Goal: Task Accomplishment & Management: Manage account settings

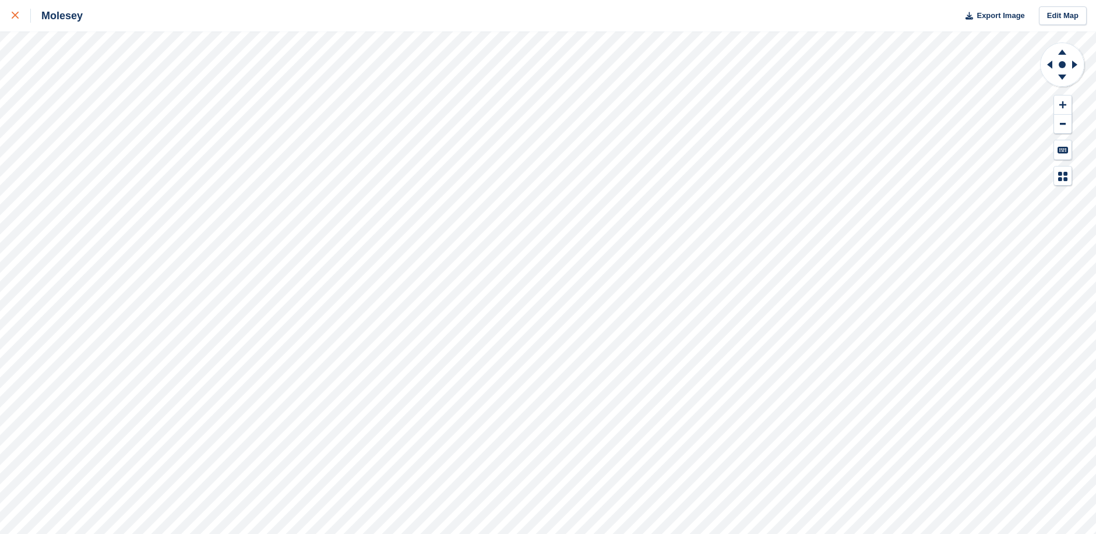
click at [14, 12] on icon at bounding box center [15, 15] width 7 height 7
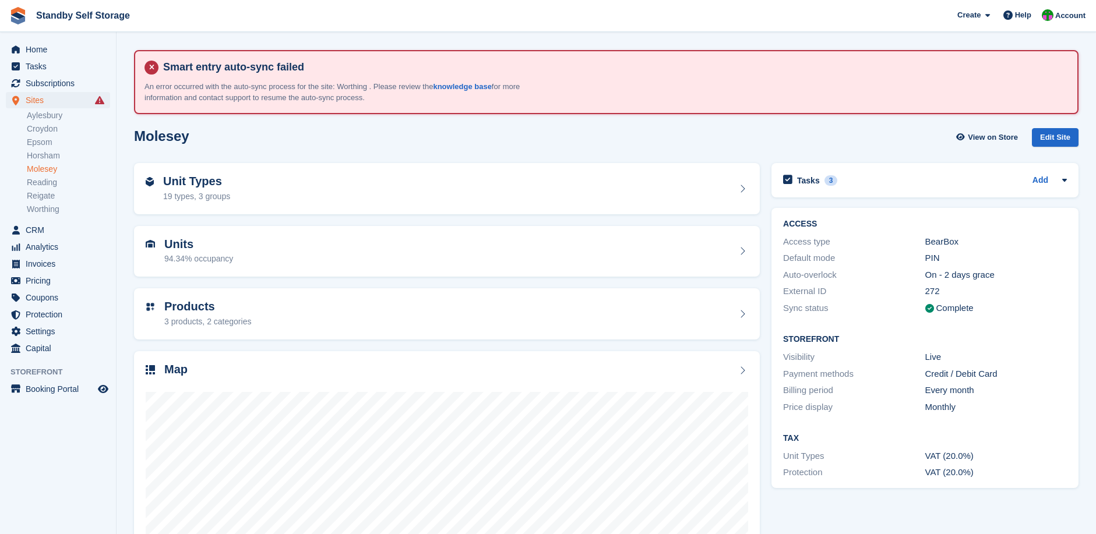
click at [56, 156] on link "Horsham" at bounding box center [68, 155] width 83 height 11
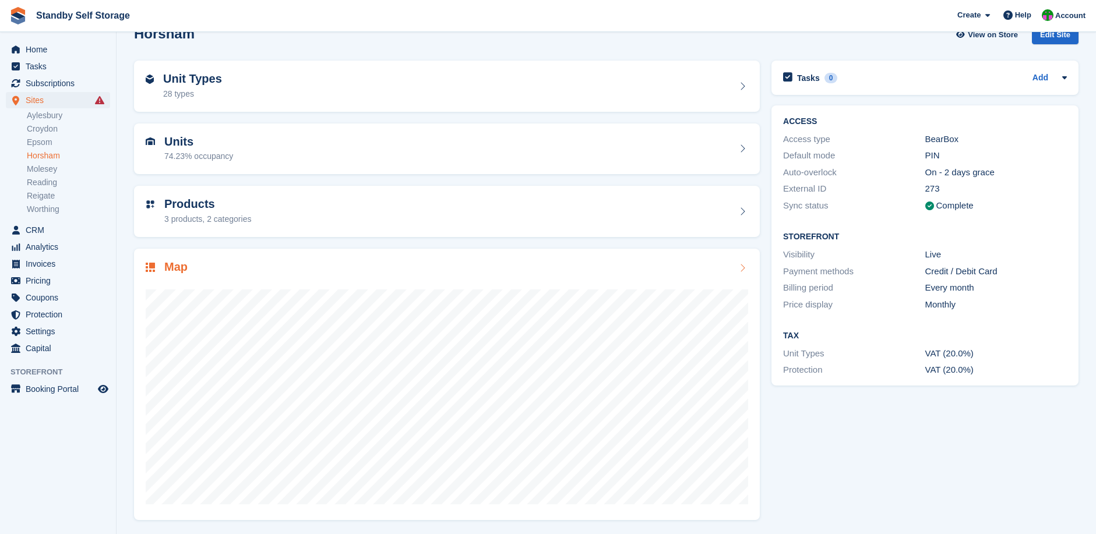
scroll to position [103, 0]
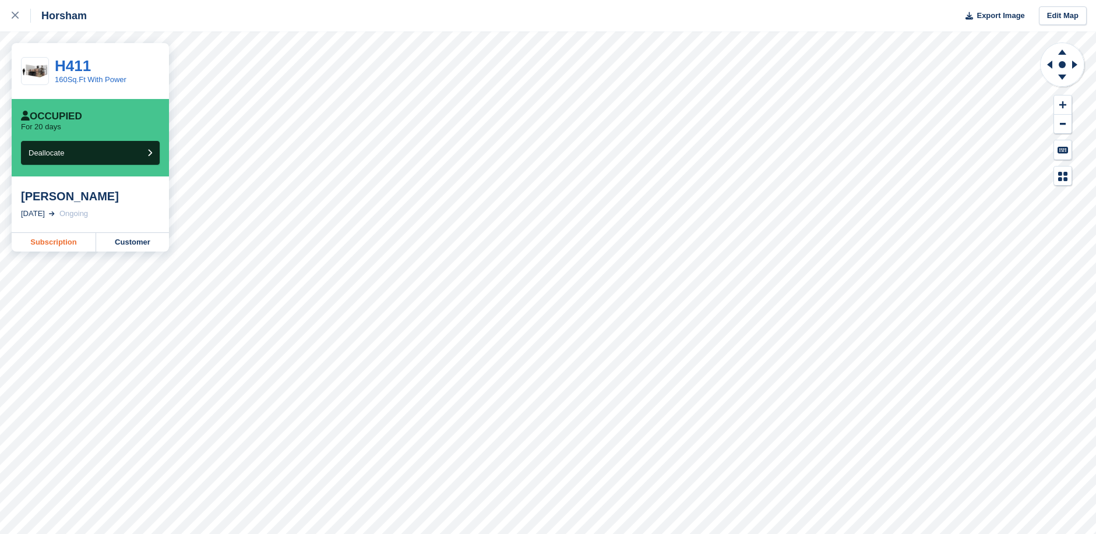
click at [62, 245] on link "Subscription" at bounding box center [54, 242] width 84 height 19
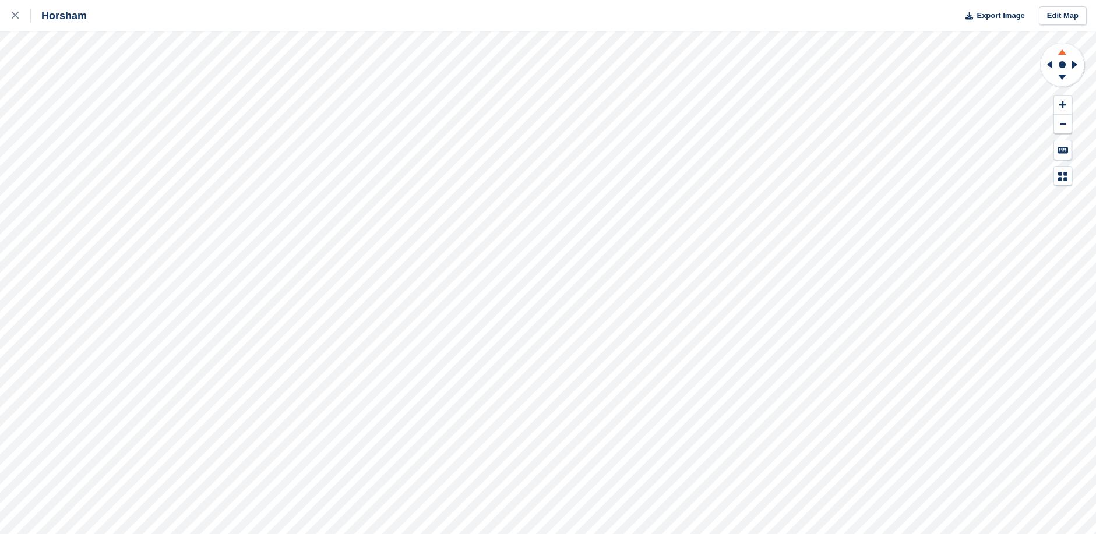
click at [1061, 50] on icon at bounding box center [1062, 50] width 30 height 15
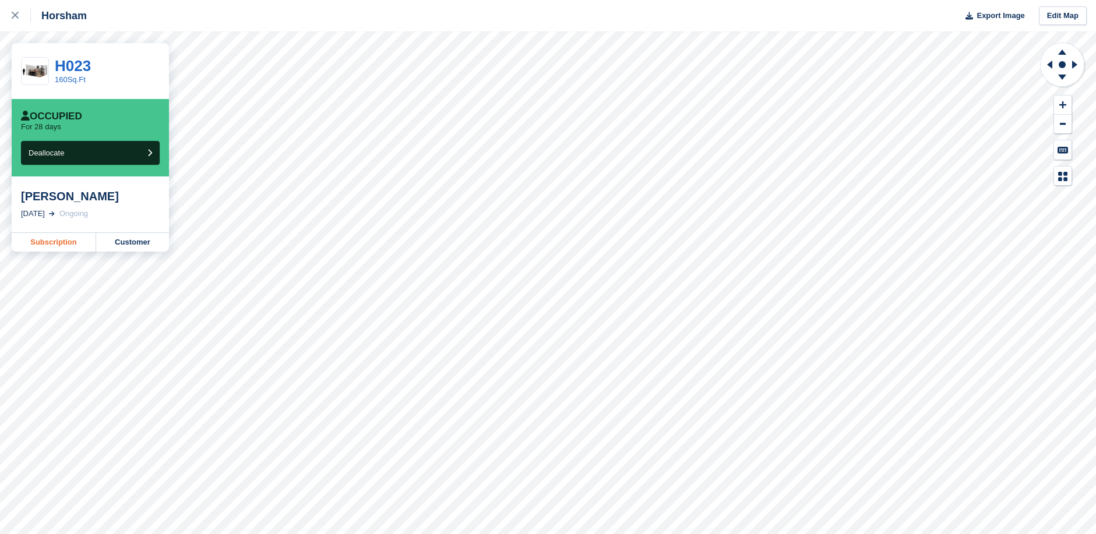
click at [62, 245] on link "Subscription" at bounding box center [54, 242] width 84 height 19
click at [62, 255] on link "Subscription" at bounding box center [54, 256] width 84 height 19
click at [59, 241] on link "Subscription" at bounding box center [54, 242] width 84 height 19
click at [62, 240] on link "Subscription" at bounding box center [54, 242] width 84 height 19
click at [1050, 61] on icon at bounding box center [1047, 65] width 15 height 30
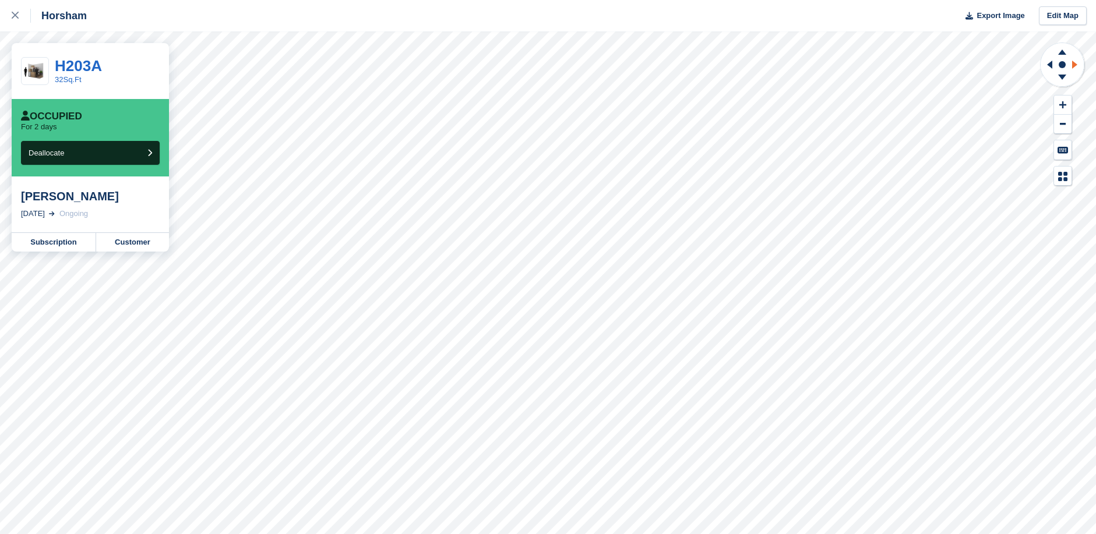
click at [1072, 63] on icon at bounding box center [1074, 65] width 5 height 8
click at [57, 242] on link "Subscription" at bounding box center [54, 242] width 84 height 19
click at [66, 242] on link "Subscription" at bounding box center [54, 242] width 84 height 19
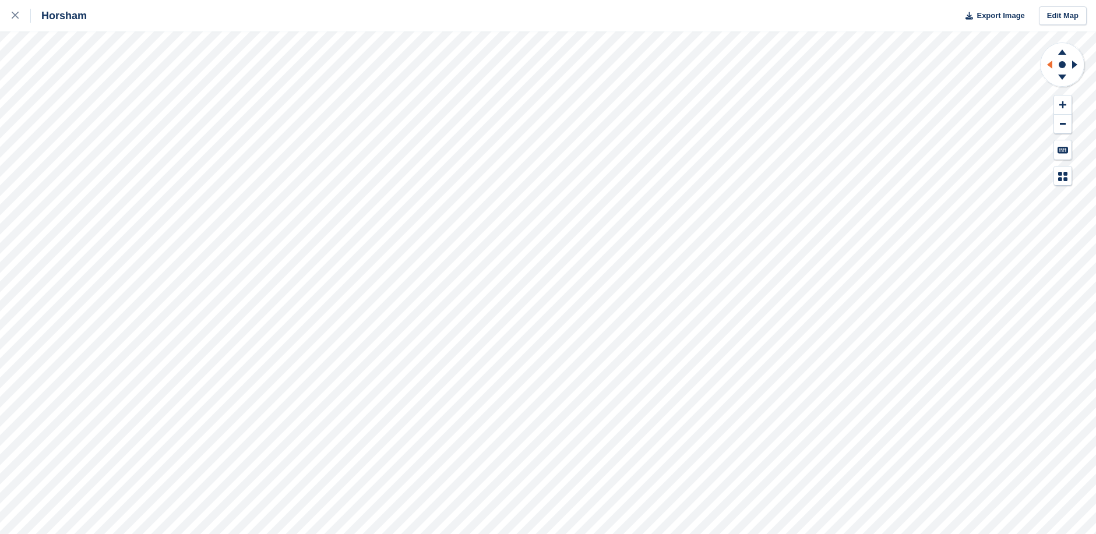
click at [1051, 65] on icon at bounding box center [1049, 65] width 5 height 8
click at [1060, 78] on icon at bounding box center [1062, 79] width 30 height 15
click at [1061, 49] on icon at bounding box center [1062, 50] width 30 height 15
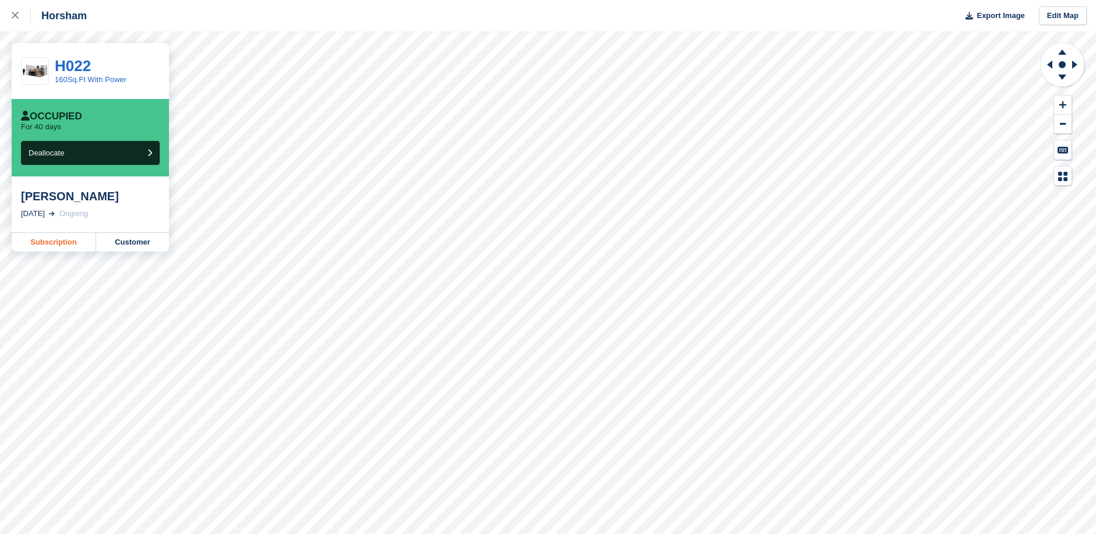
click at [63, 243] on link "Subscription" at bounding box center [54, 242] width 84 height 19
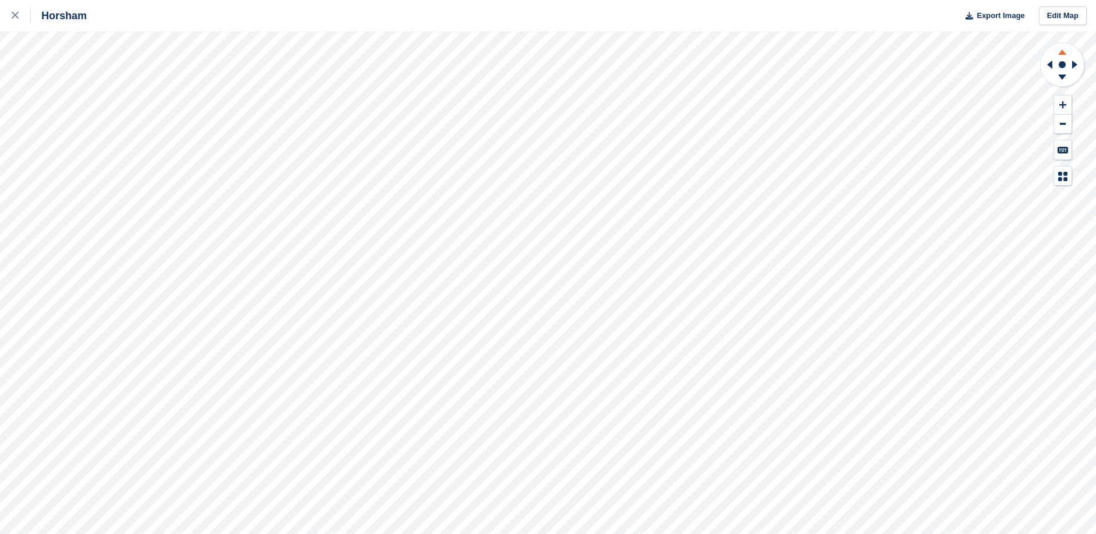
click at [1060, 50] on icon at bounding box center [1062, 50] width 30 height 15
click at [1060, 75] on icon at bounding box center [1062, 77] width 8 height 5
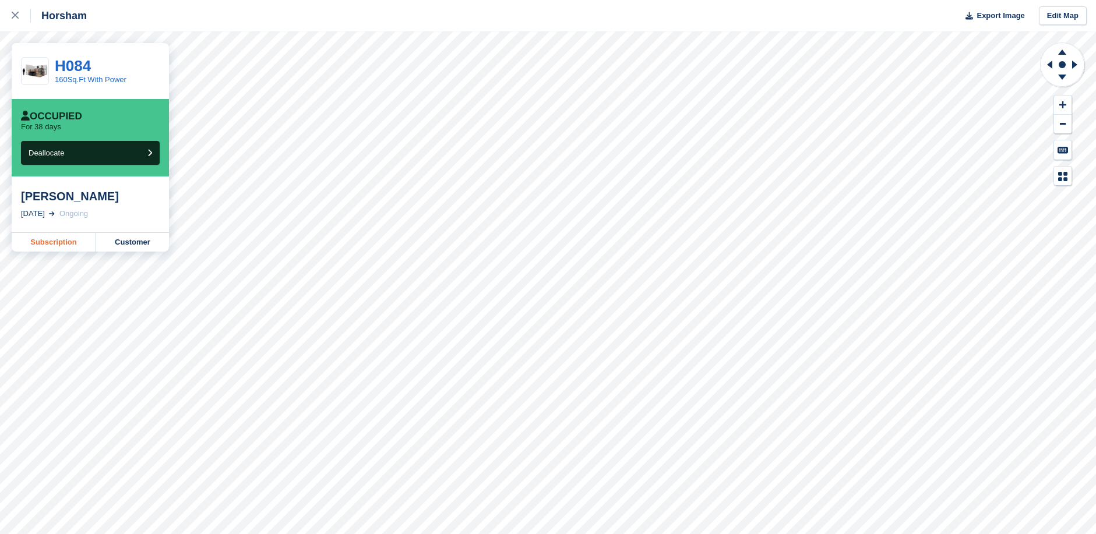
click at [52, 241] on link "Subscription" at bounding box center [54, 242] width 84 height 19
click at [56, 244] on link "Subscription" at bounding box center [54, 242] width 84 height 19
click at [43, 241] on link "Subscription" at bounding box center [54, 242] width 84 height 19
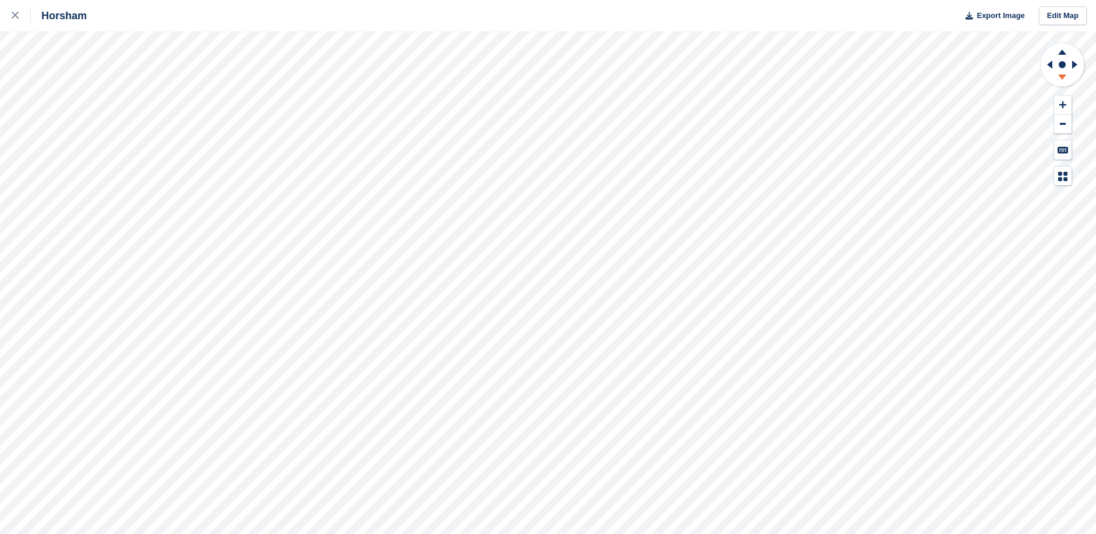
click at [1062, 77] on icon at bounding box center [1062, 77] width 8 height 5
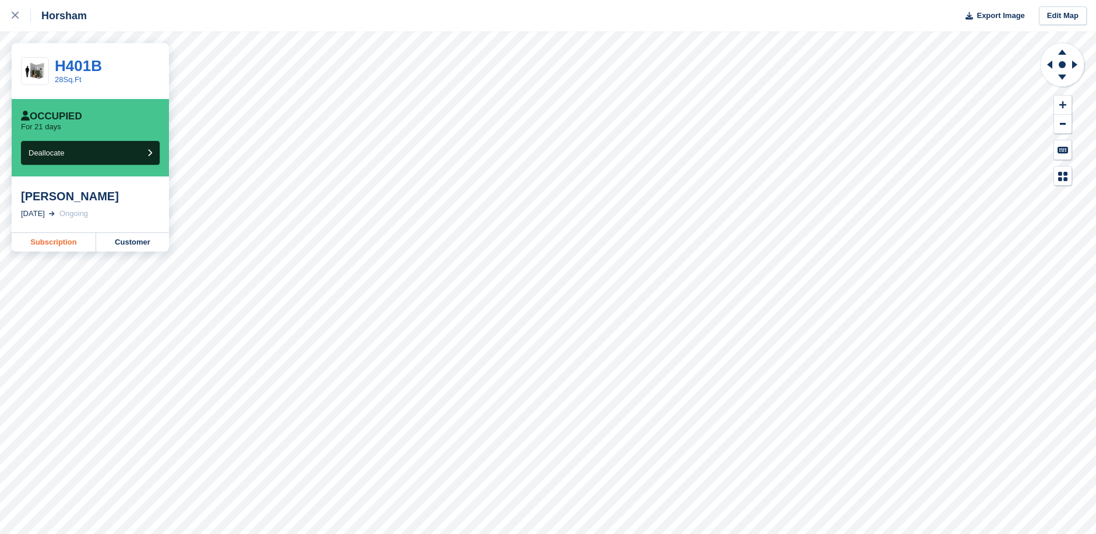
click at [53, 246] on link "Subscription" at bounding box center [54, 242] width 84 height 19
click at [53, 245] on link "Subscription" at bounding box center [54, 242] width 84 height 19
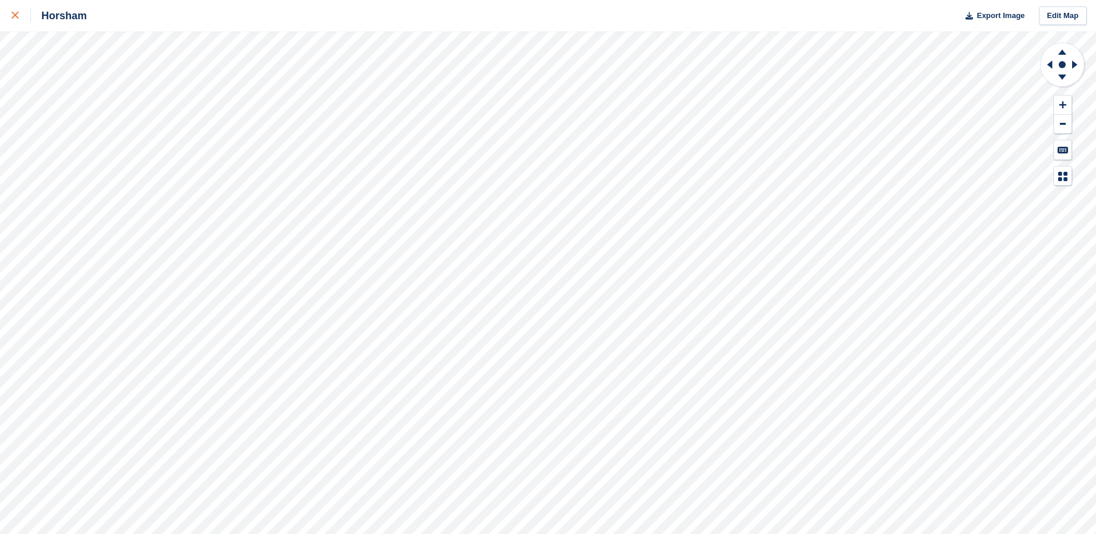
click at [14, 15] on icon at bounding box center [15, 15] width 7 height 7
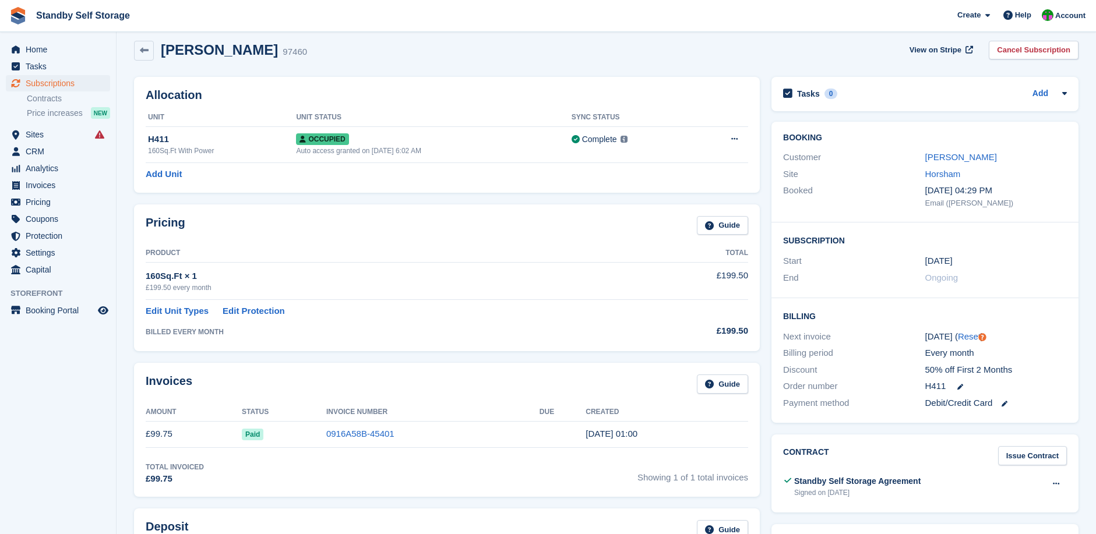
scroll to position [77, 0]
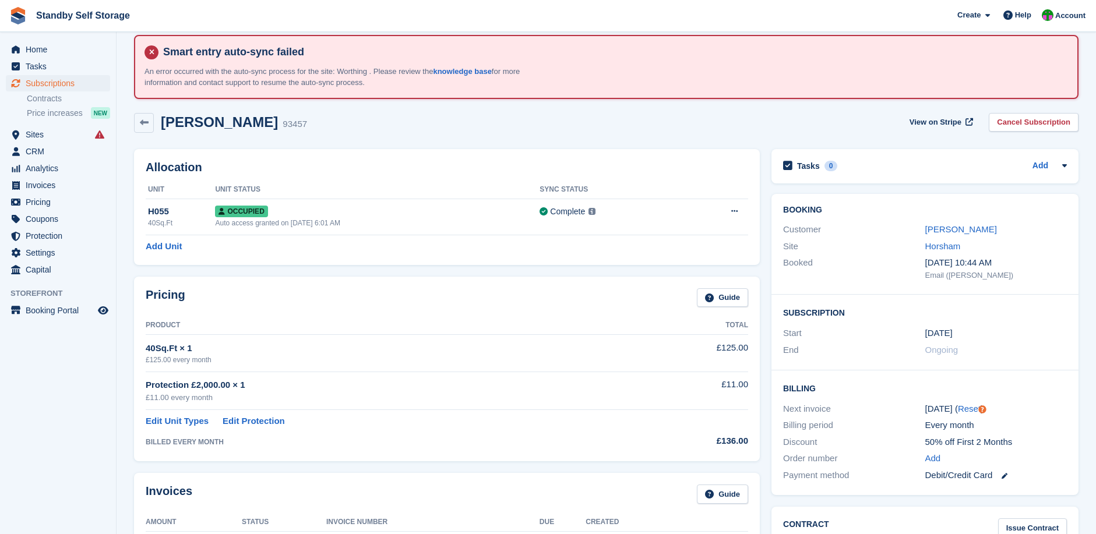
scroll to position [19, 0]
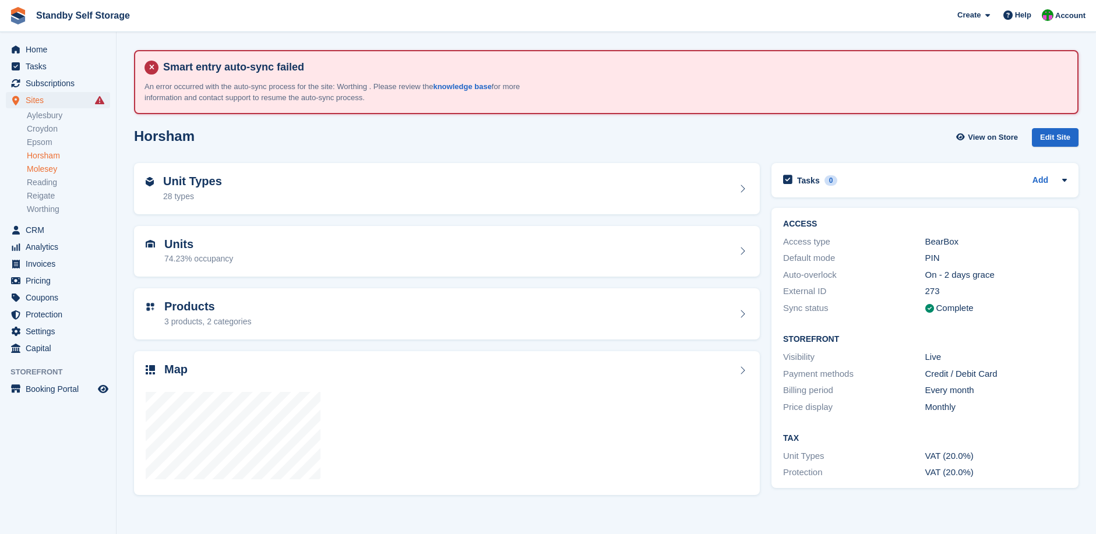
click at [45, 168] on link "Molesey" at bounding box center [68, 169] width 83 height 11
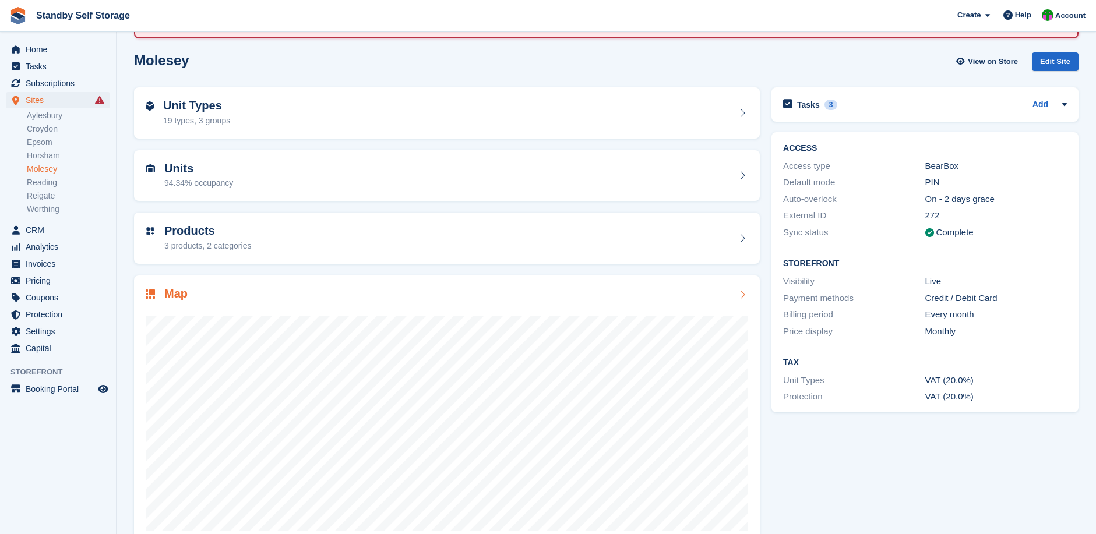
scroll to position [97, 0]
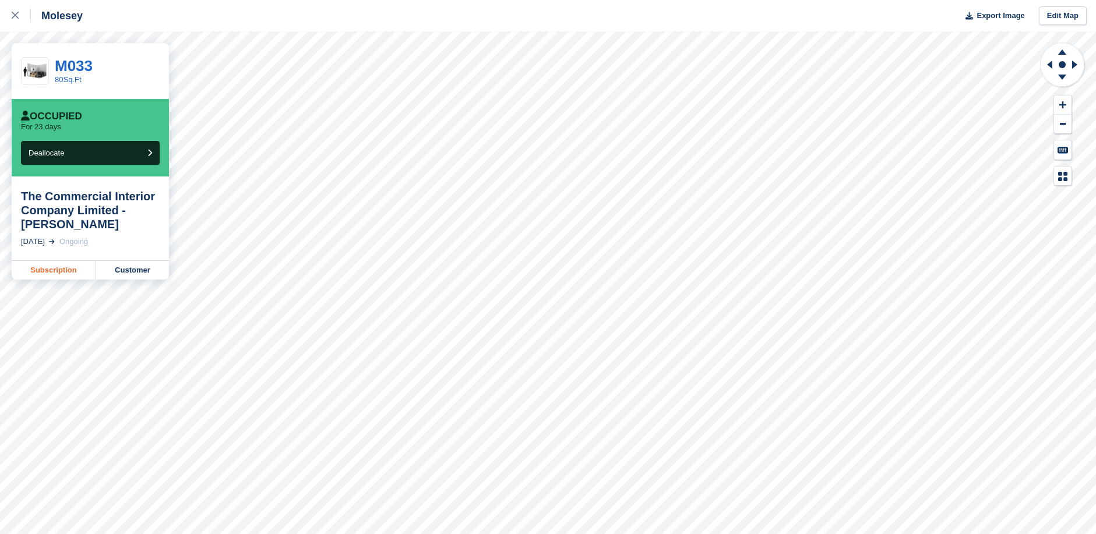
click at [58, 270] on link "Subscription" at bounding box center [54, 270] width 84 height 19
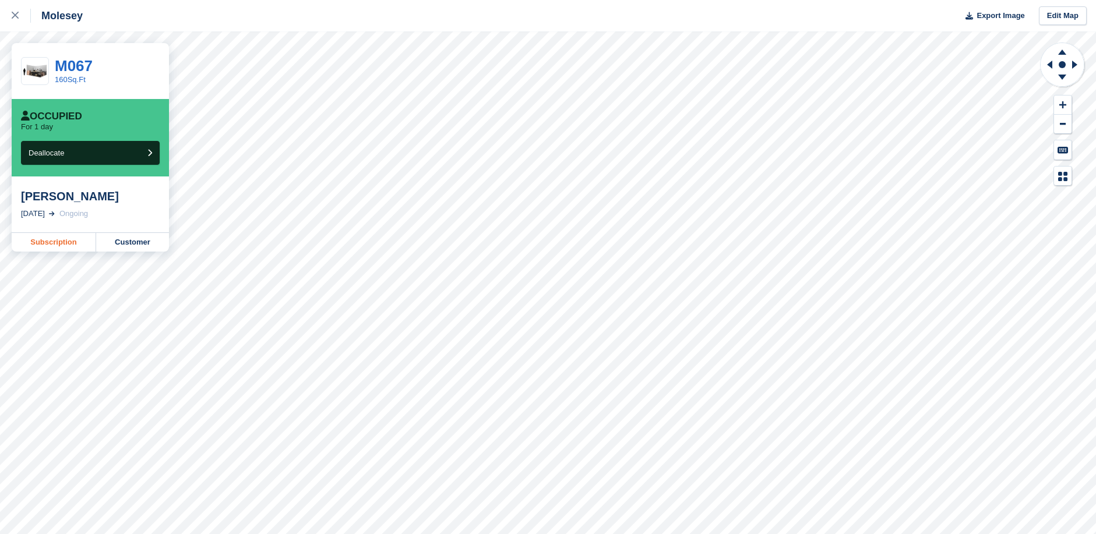
click at [54, 239] on link "Subscription" at bounding box center [54, 242] width 84 height 19
click at [52, 242] on link "Subscription" at bounding box center [54, 242] width 84 height 19
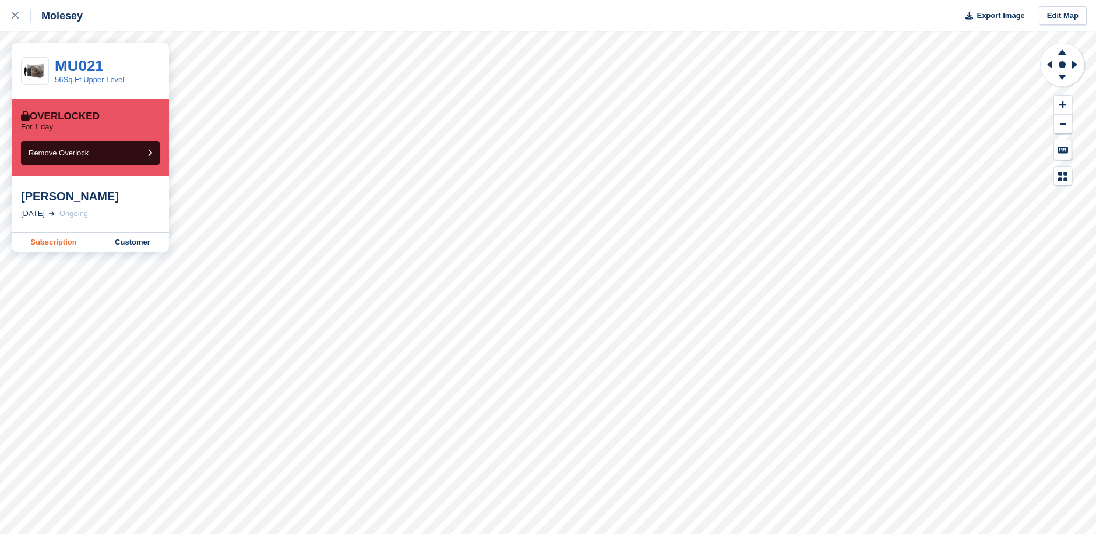
click at [41, 242] on link "Subscription" at bounding box center [54, 242] width 84 height 19
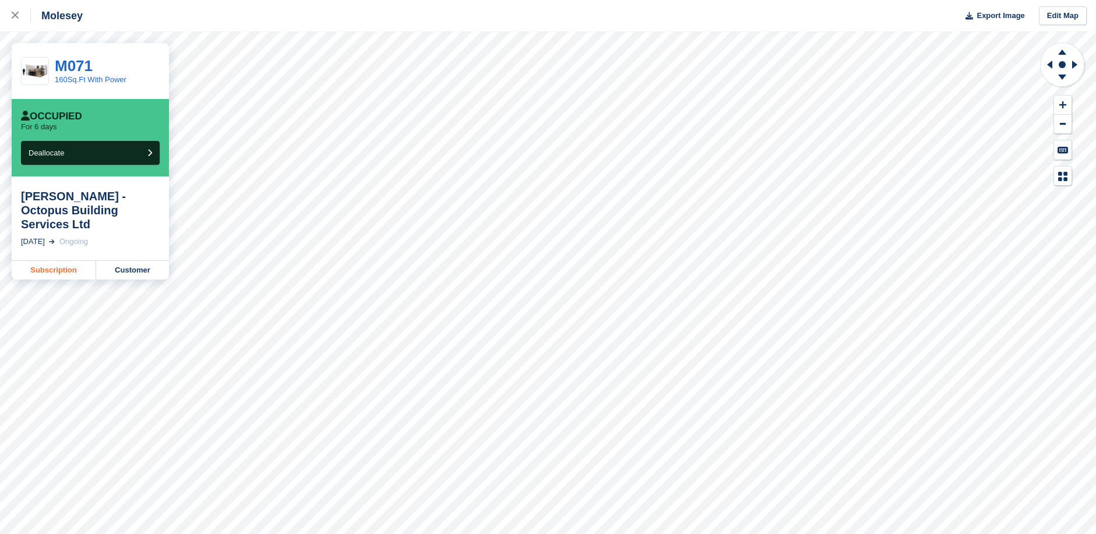
click at [62, 261] on link "Subscription" at bounding box center [54, 270] width 84 height 19
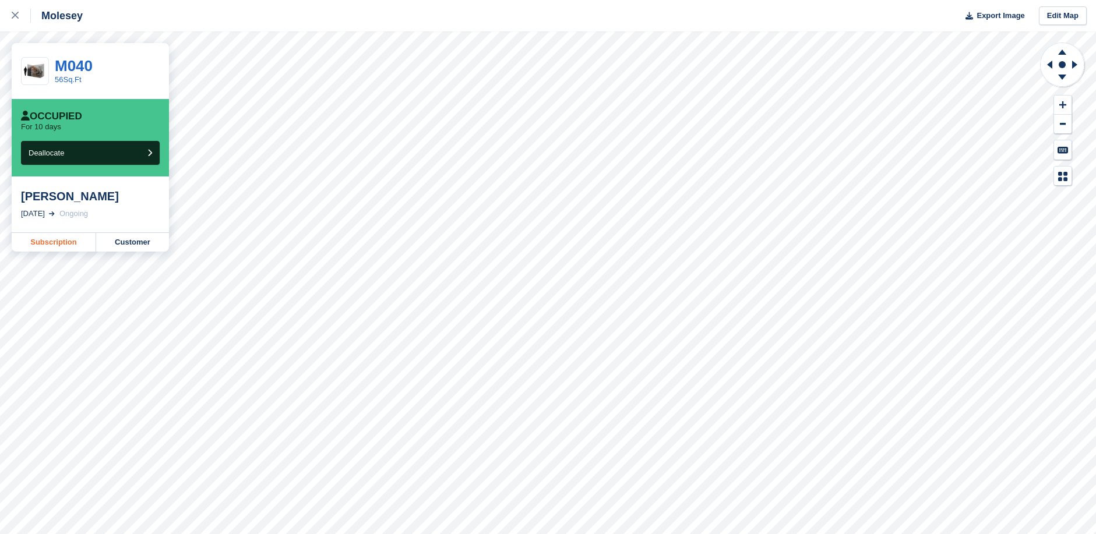
click at [54, 246] on link "Subscription" at bounding box center [54, 242] width 84 height 19
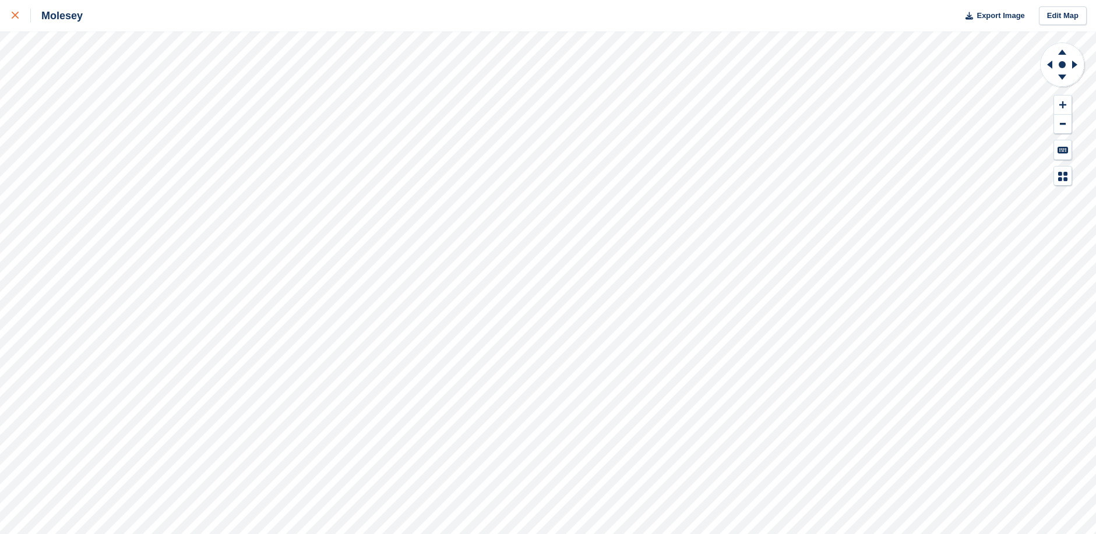
click at [13, 15] on icon at bounding box center [15, 15] width 7 height 7
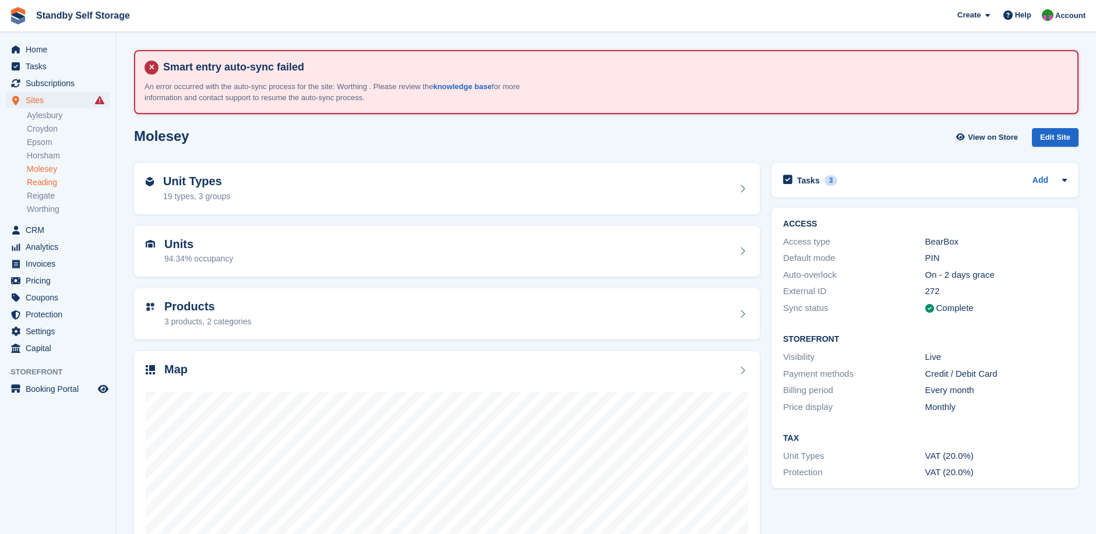
click at [47, 182] on link "Reading" at bounding box center [68, 182] width 83 height 11
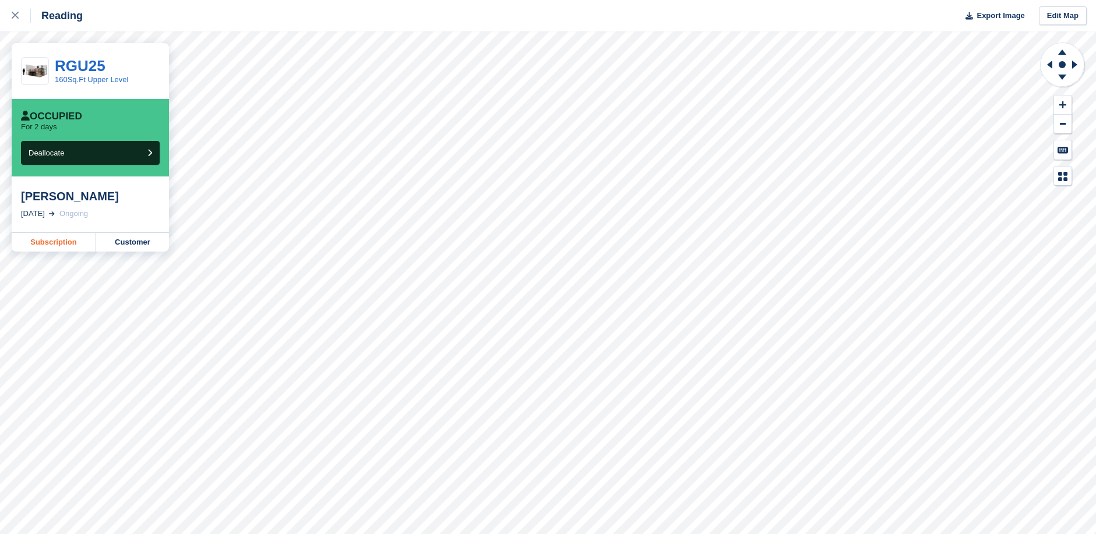
click at [70, 245] on link "Subscription" at bounding box center [54, 242] width 84 height 19
click at [41, 242] on link "Subscription" at bounding box center [54, 242] width 84 height 19
click at [52, 259] on link "Subscription" at bounding box center [54, 256] width 84 height 19
click at [50, 255] on link "Subscription" at bounding box center [54, 256] width 84 height 19
click at [57, 244] on link "Subscription" at bounding box center [54, 242] width 84 height 19
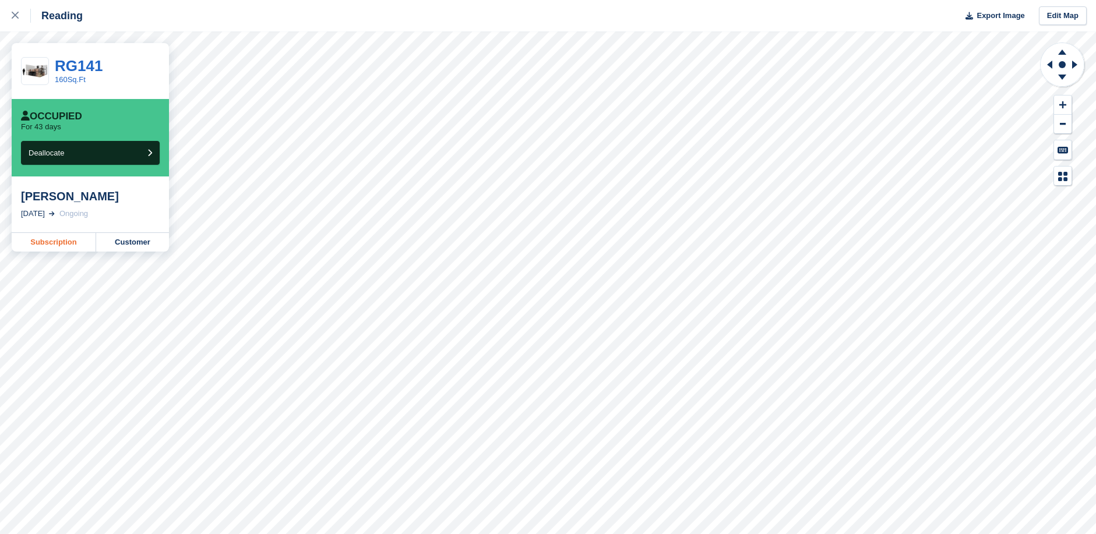
click at [50, 238] on link "Subscription" at bounding box center [54, 242] width 84 height 19
click at [55, 257] on link "Subscription" at bounding box center [54, 256] width 84 height 19
click at [70, 245] on link "Subscription" at bounding box center [54, 242] width 84 height 19
click at [13, 16] on icon at bounding box center [15, 15] width 7 height 7
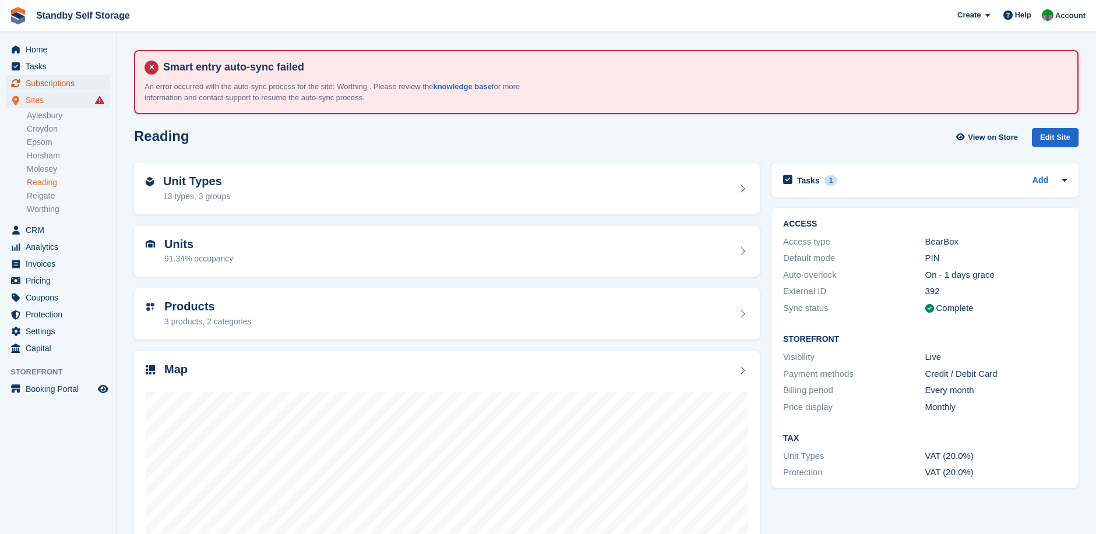
click at [50, 82] on span "Subscriptions" at bounding box center [61, 83] width 70 height 16
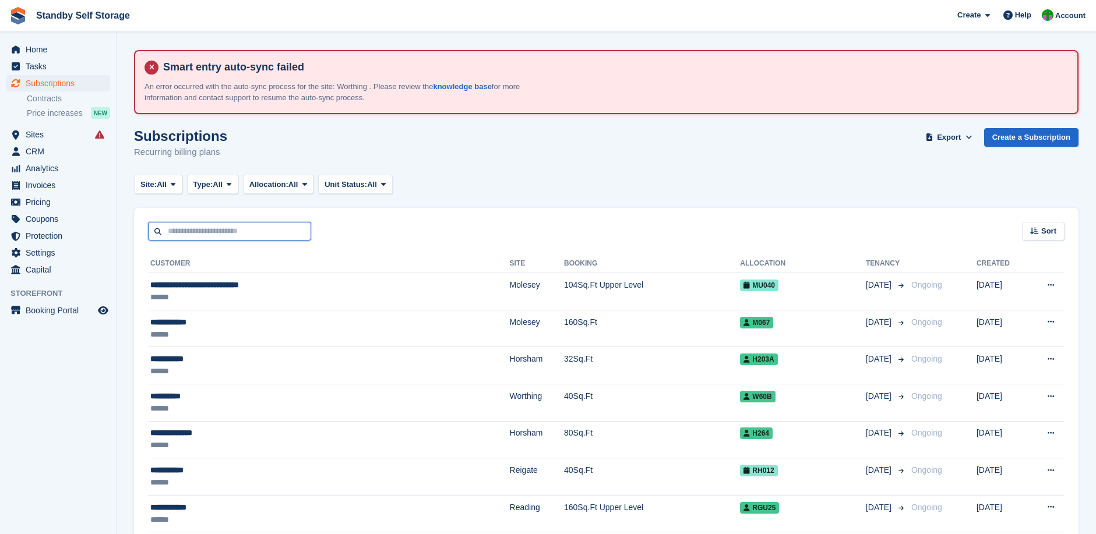
click at [176, 227] on input "text" at bounding box center [229, 231] width 163 height 19
type input "**********"
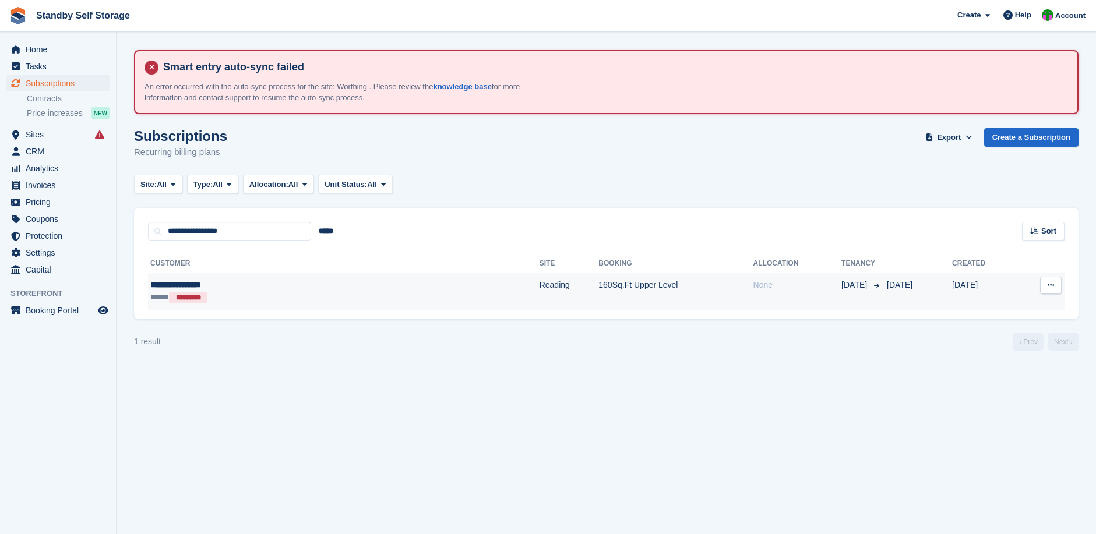
click at [539, 292] on td "Reading" at bounding box center [568, 291] width 59 height 37
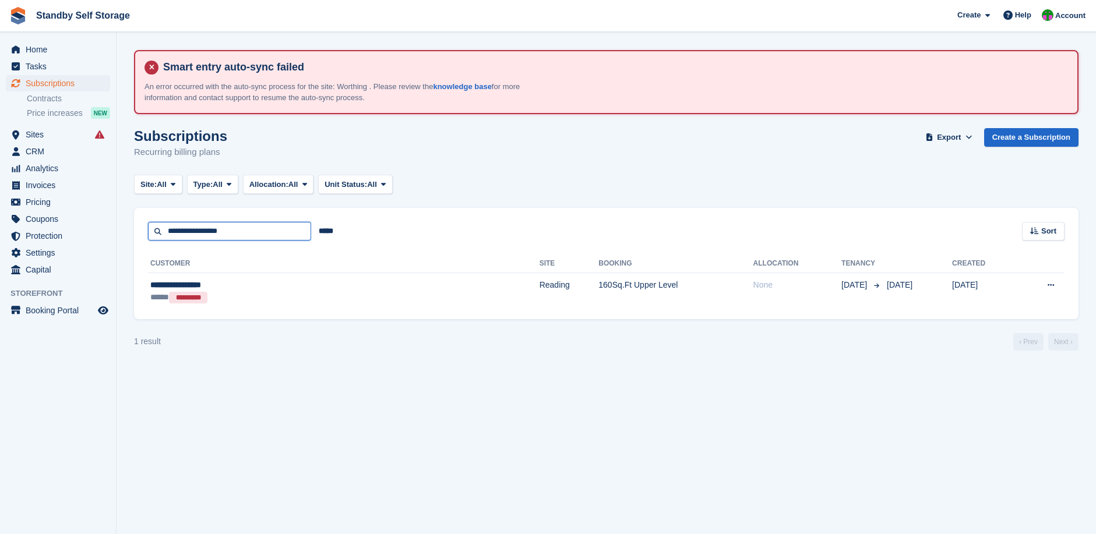
click at [227, 229] on input "**********" at bounding box center [229, 231] width 163 height 19
drag, startPoint x: 227, startPoint y: 229, endPoint x: 164, endPoint y: 231, distance: 63.5
click at [164, 231] on input "**********" at bounding box center [229, 231] width 163 height 19
type input "**********"
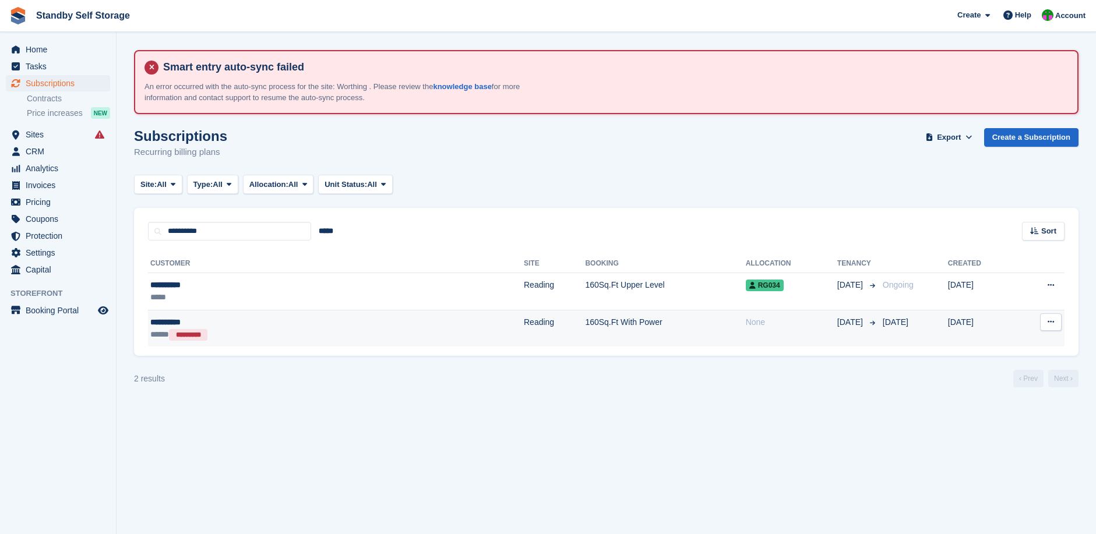
click at [585, 336] on td "160Sq.Ft With Power" at bounding box center [665, 328] width 160 height 37
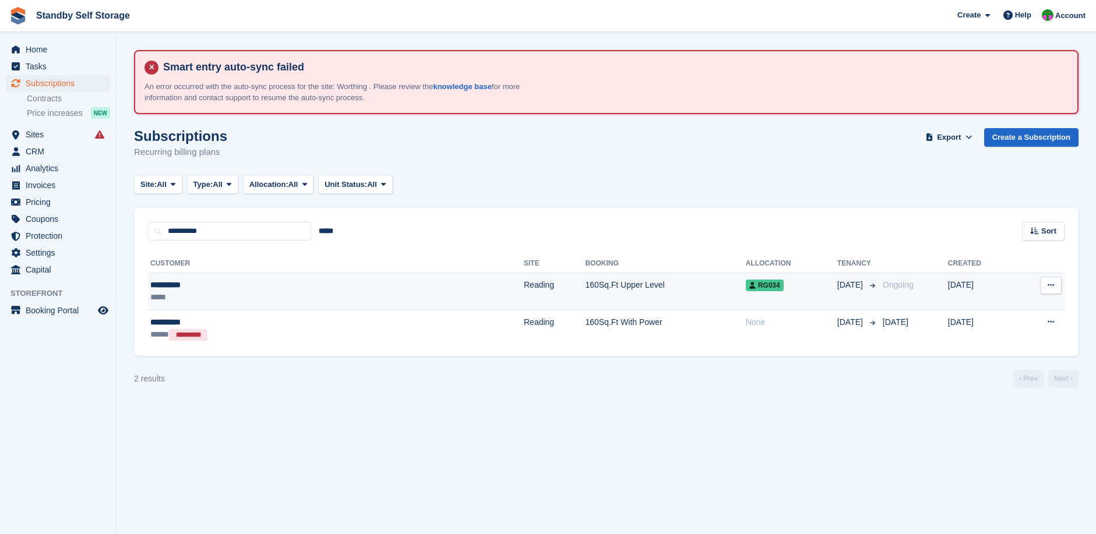
click at [585, 289] on td "160Sq.Ft Upper Level" at bounding box center [665, 291] width 160 height 37
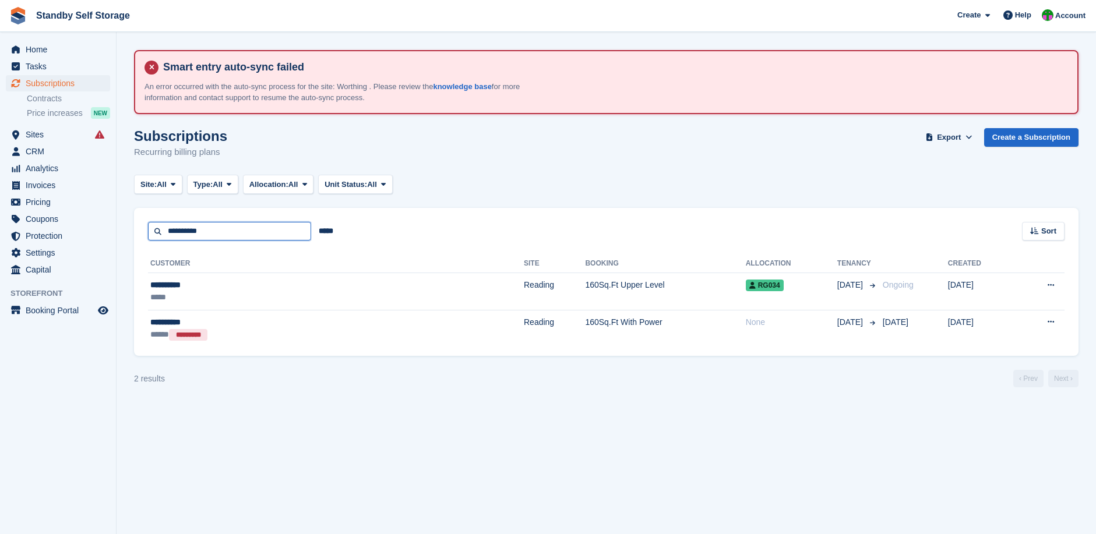
drag, startPoint x: 203, startPoint y: 229, endPoint x: 165, endPoint y: 224, distance: 38.7
click at [165, 224] on input "**********" at bounding box center [229, 231] width 163 height 19
type input "**********"
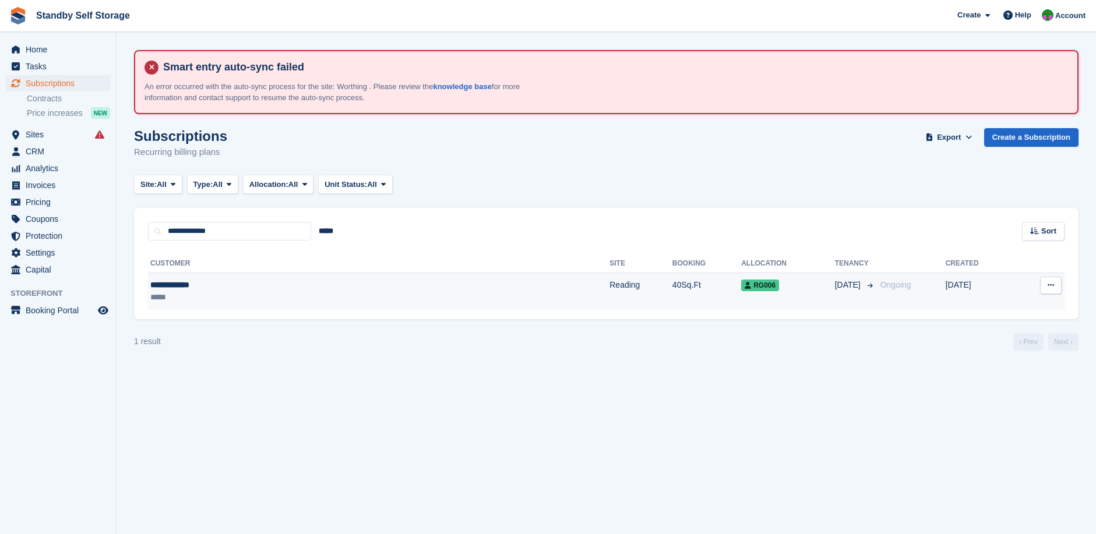
click at [276, 303] on td "**********" at bounding box center [378, 291] width 461 height 37
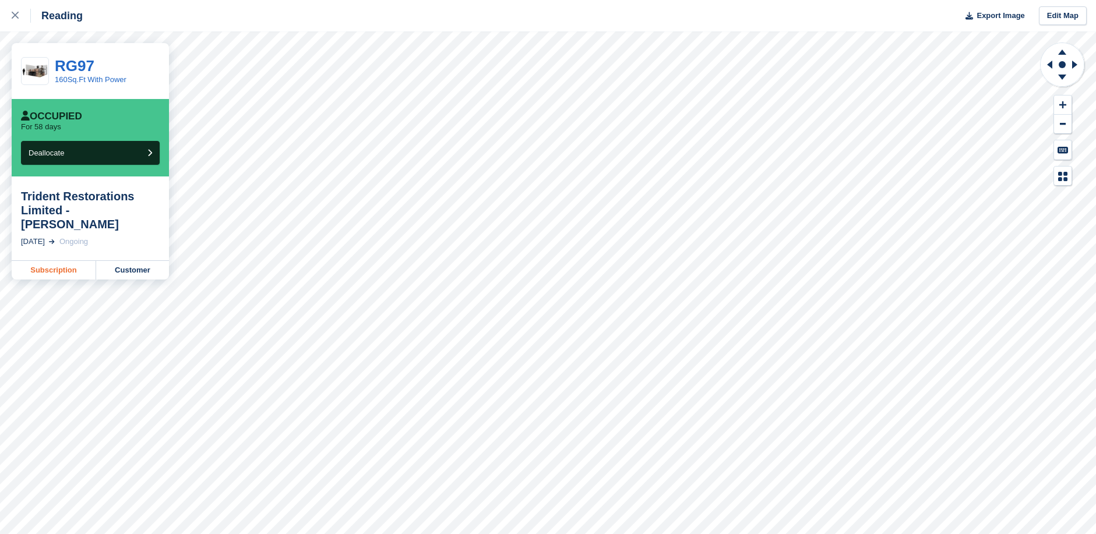
click at [52, 261] on link "Subscription" at bounding box center [54, 270] width 84 height 19
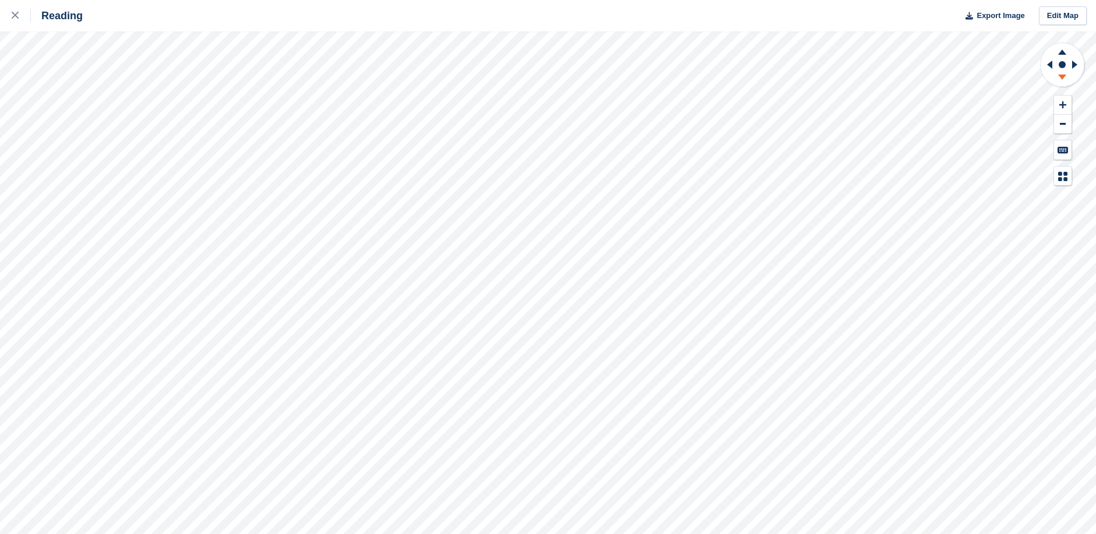
click at [1061, 75] on icon at bounding box center [1062, 77] width 8 height 5
click at [1061, 50] on icon at bounding box center [1062, 50] width 30 height 15
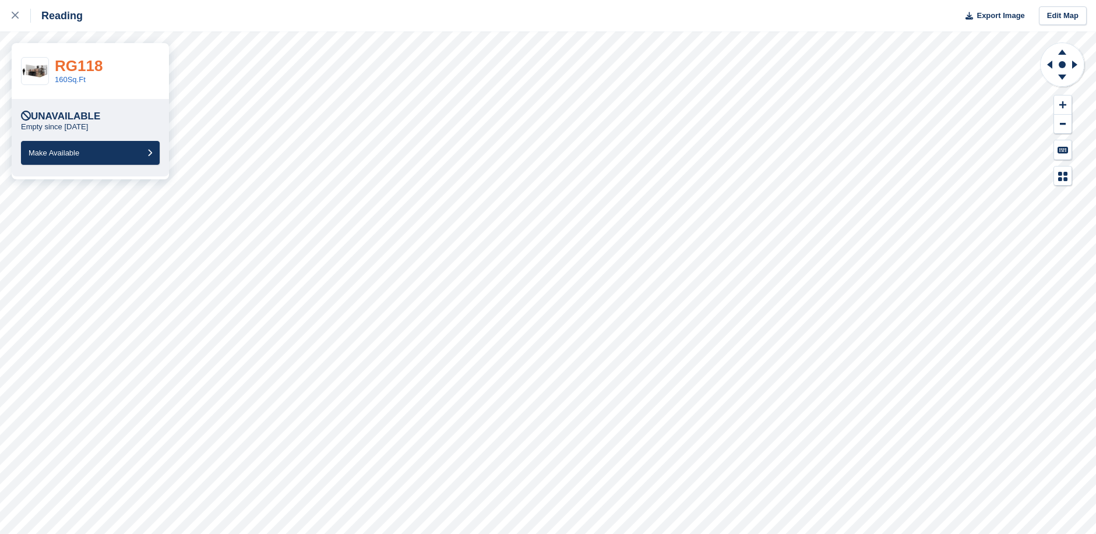
click at [79, 59] on link "RG118" at bounding box center [79, 65] width 48 height 17
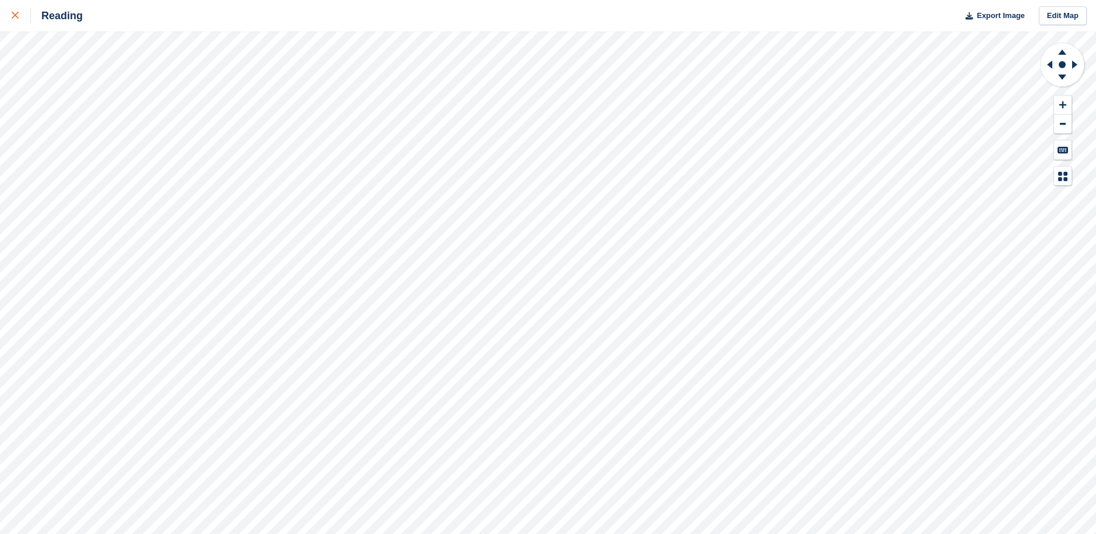
click at [15, 15] on icon at bounding box center [15, 15] width 7 height 7
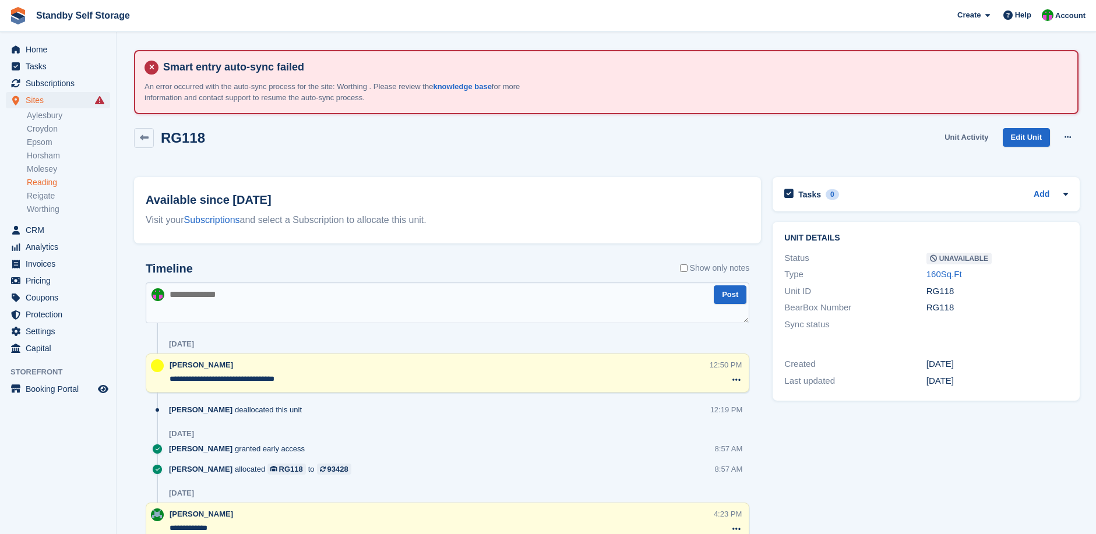
click at [975, 134] on link "Unit Activity" at bounding box center [966, 137] width 53 height 19
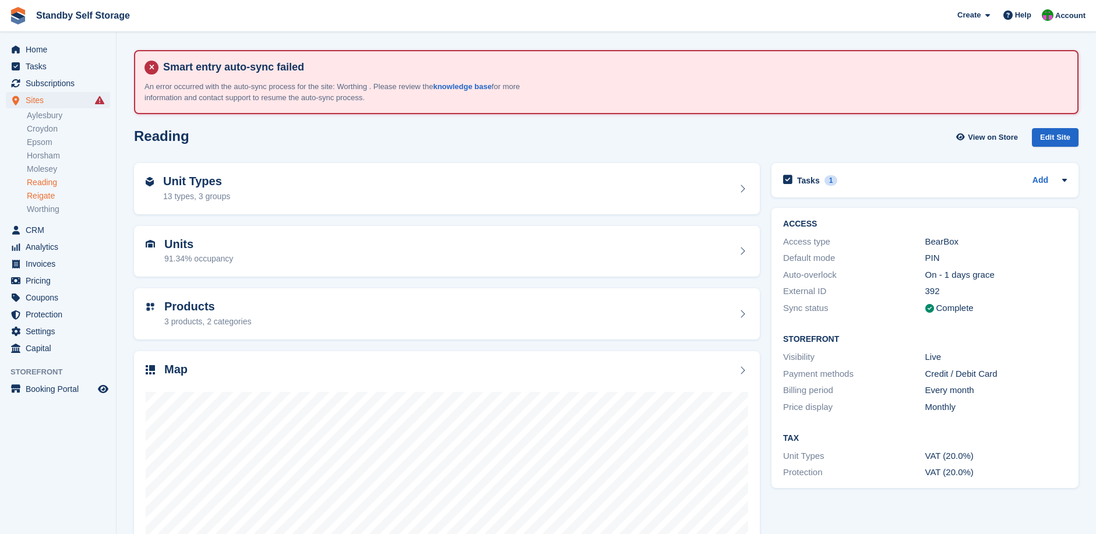
click at [44, 196] on link "Reigate" at bounding box center [68, 195] width 83 height 11
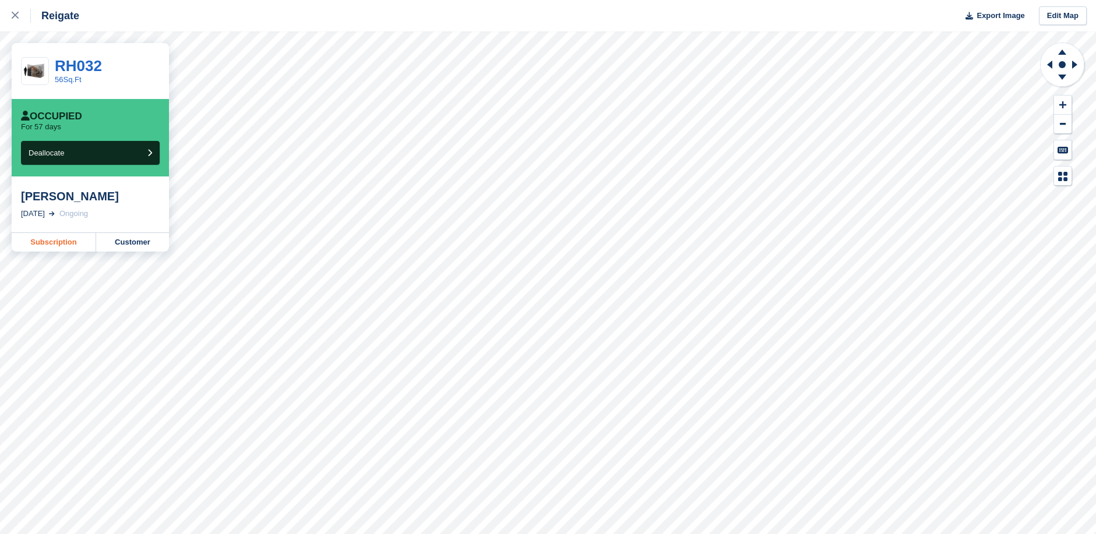
click at [48, 246] on link "Subscription" at bounding box center [54, 242] width 84 height 19
click at [76, 243] on link "Subscription" at bounding box center [54, 242] width 84 height 19
click at [61, 245] on link "Subscription" at bounding box center [54, 242] width 84 height 19
click at [58, 242] on link "Subscription" at bounding box center [54, 242] width 84 height 19
click at [64, 246] on link "Subscription" at bounding box center [54, 242] width 84 height 19
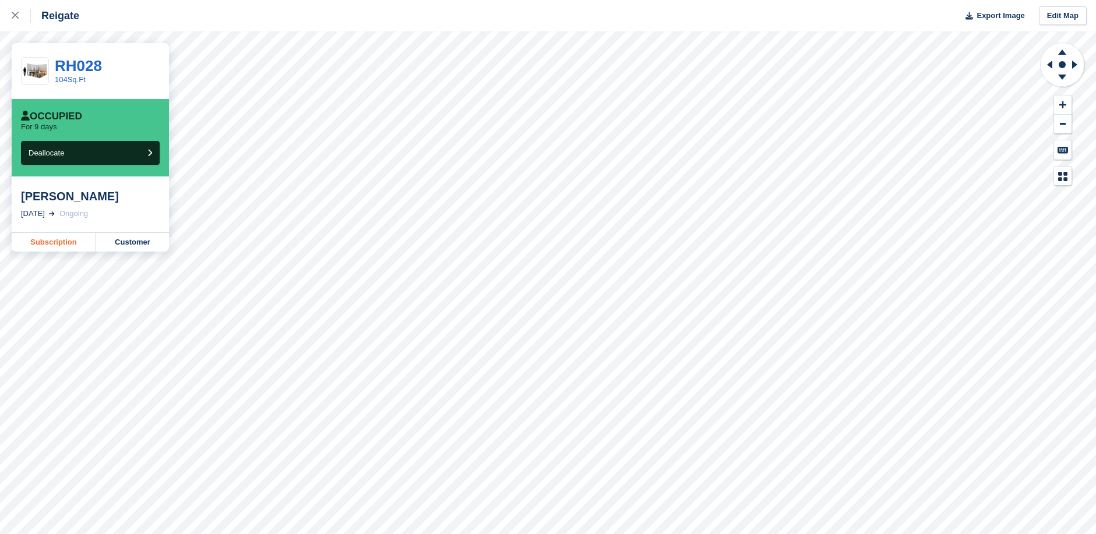
click at [55, 243] on link "Subscription" at bounding box center [54, 242] width 84 height 19
click at [52, 245] on link "Subscription" at bounding box center [54, 242] width 84 height 19
click at [71, 242] on link "Subscription" at bounding box center [54, 242] width 84 height 19
click at [51, 242] on link "Subscription" at bounding box center [54, 242] width 84 height 19
click at [50, 243] on link "Subscription" at bounding box center [54, 242] width 84 height 19
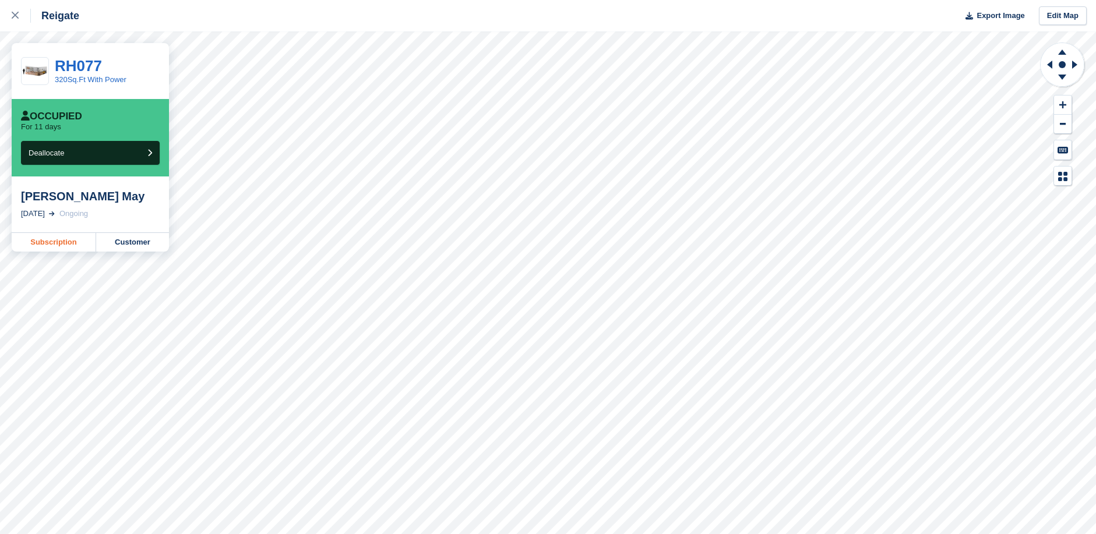
click at [40, 243] on link "Subscription" at bounding box center [54, 242] width 84 height 19
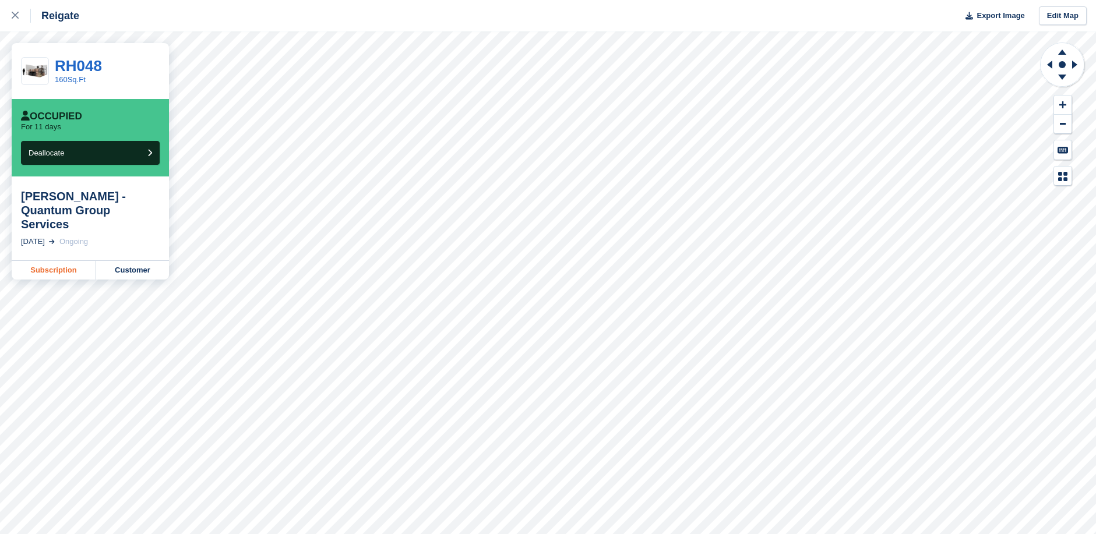
click at [62, 261] on link "Subscription" at bounding box center [54, 270] width 84 height 19
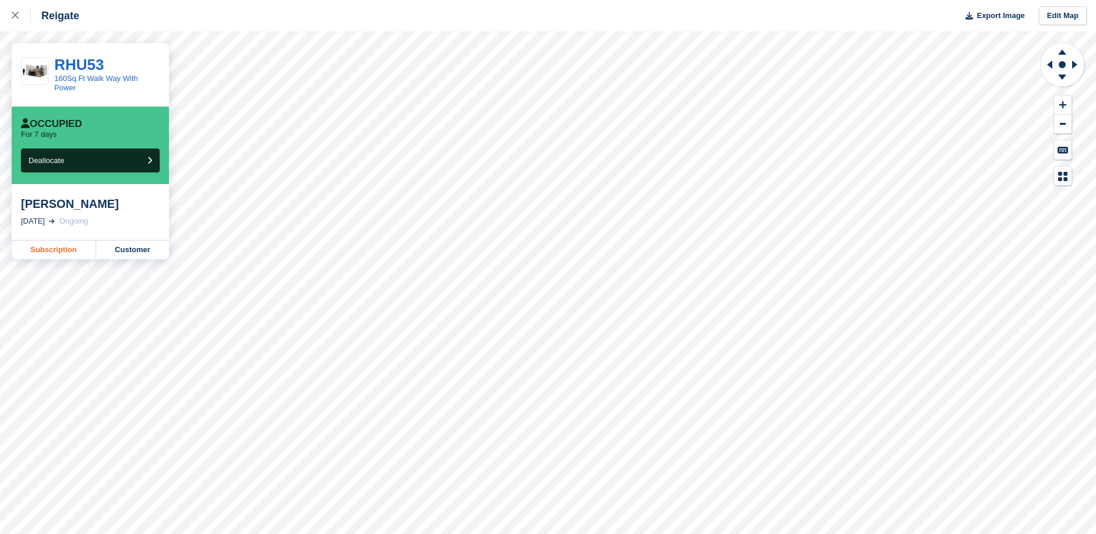
click at [73, 244] on link "Subscription" at bounding box center [54, 250] width 84 height 19
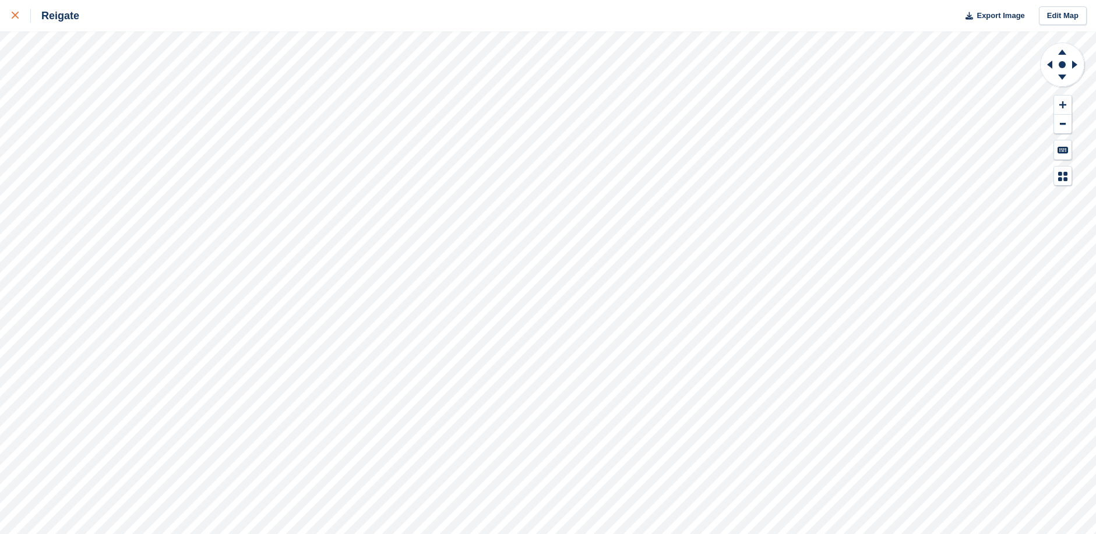
click at [20, 15] on div at bounding box center [21, 16] width 19 height 14
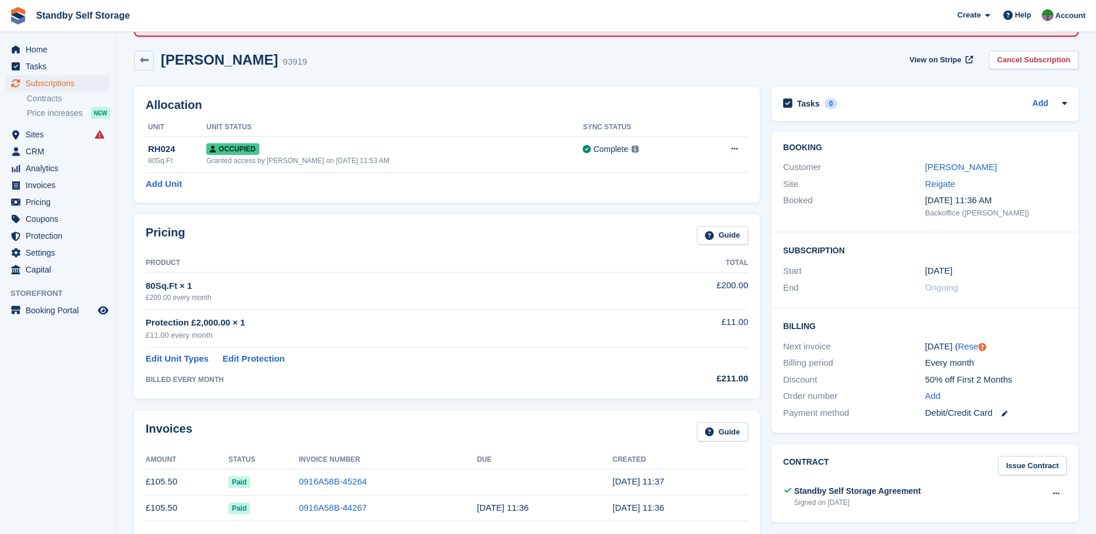
scroll to position [97, 0]
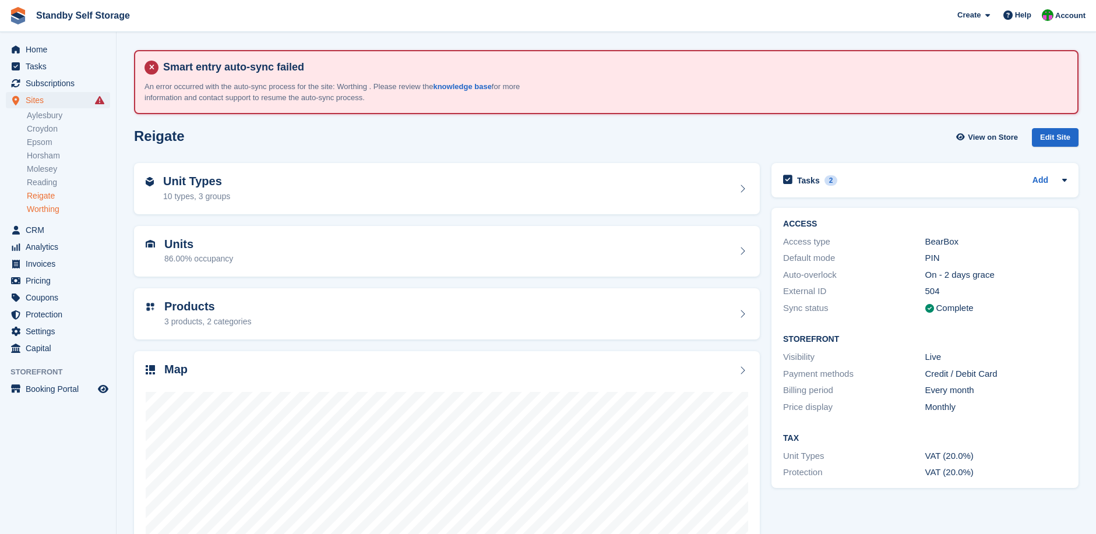
click at [48, 210] on link "Worthing" at bounding box center [68, 209] width 83 height 11
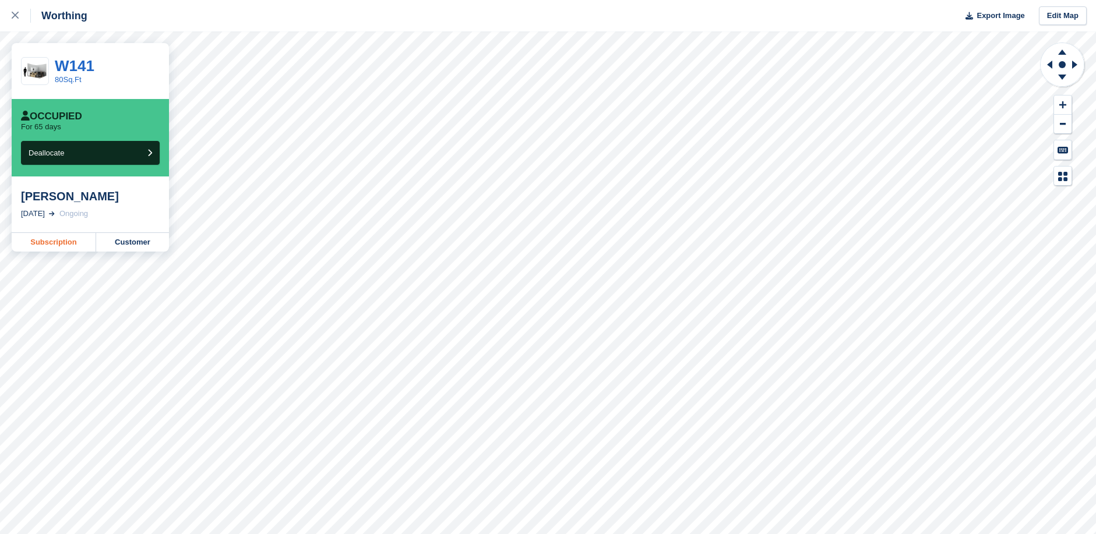
click at [58, 243] on link "Subscription" at bounding box center [54, 242] width 84 height 19
click at [51, 243] on link "Subscription" at bounding box center [54, 242] width 84 height 19
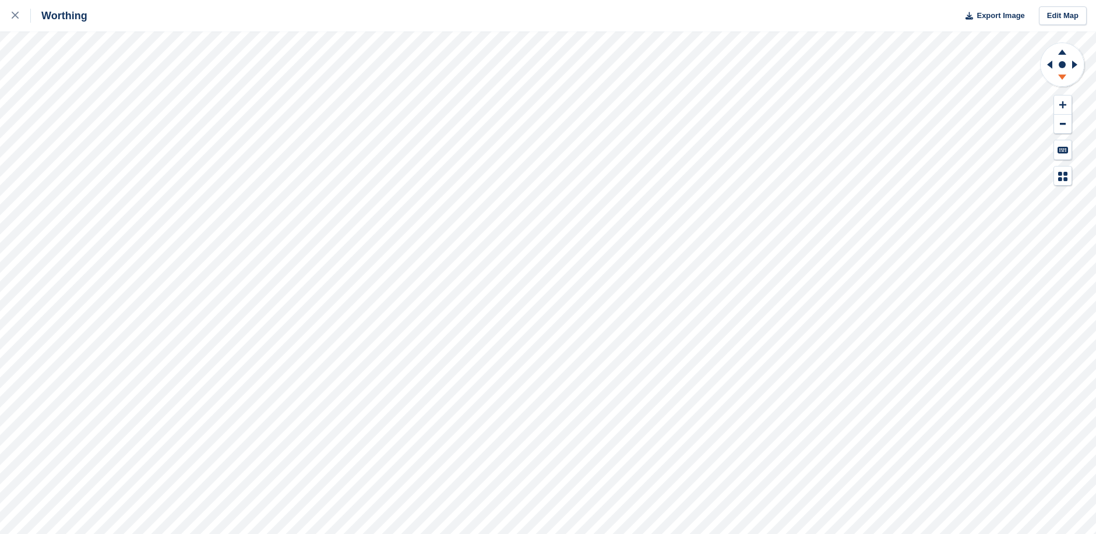
click at [1063, 74] on icon at bounding box center [1062, 79] width 30 height 15
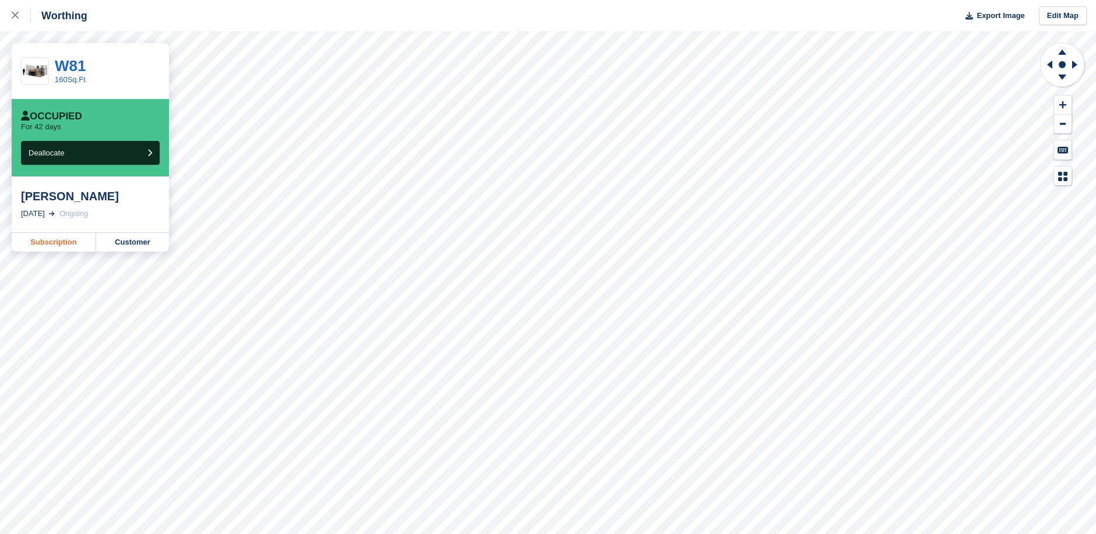
click at [46, 242] on link "Subscription" at bounding box center [54, 242] width 84 height 19
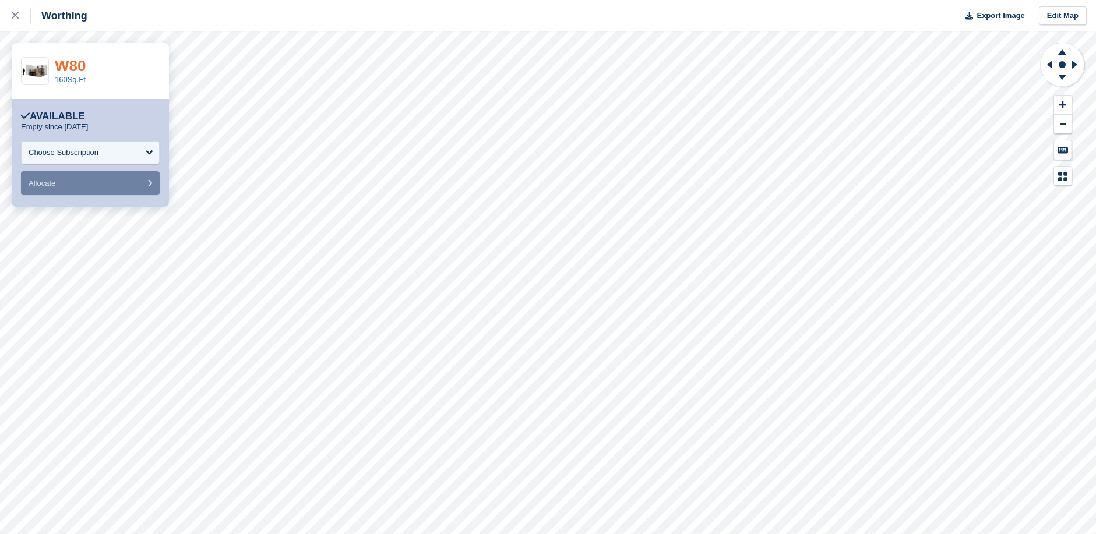
click at [72, 63] on link "W80" at bounding box center [70, 65] width 31 height 17
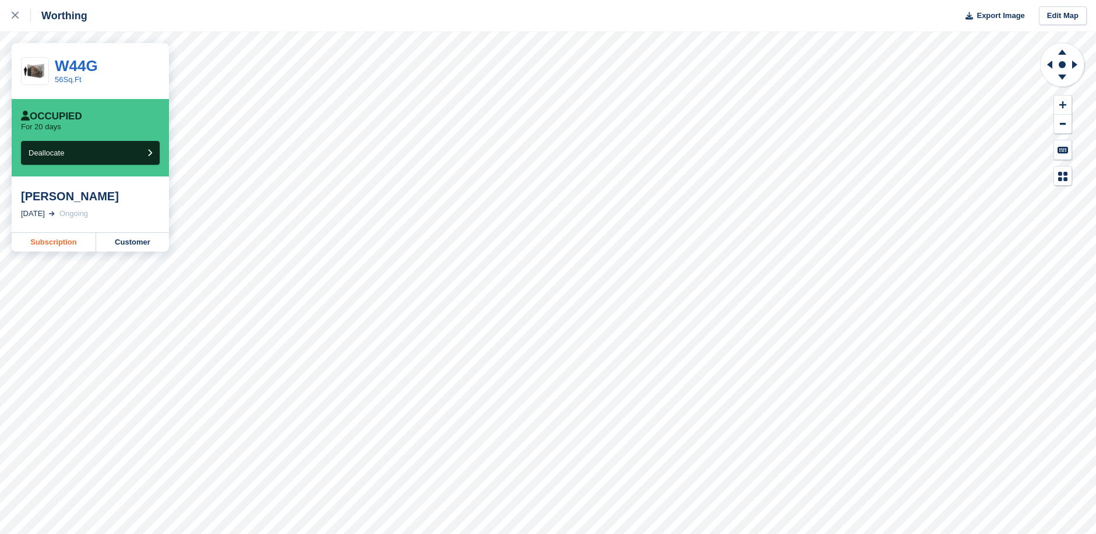
click at [37, 241] on link "Subscription" at bounding box center [54, 242] width 84 height 19
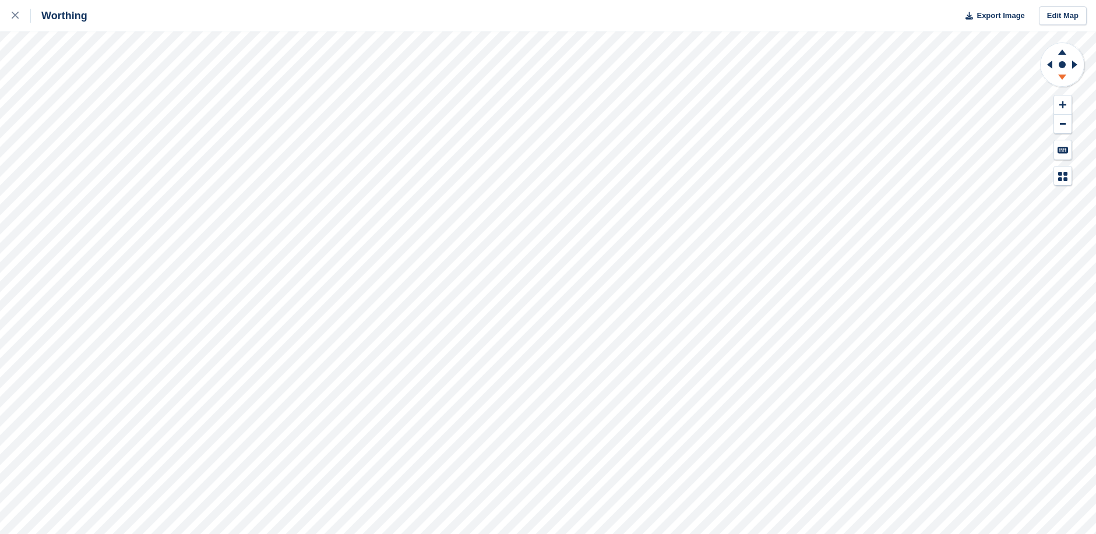
click at [1062, 77] on icon at bounding box center [1062, 77] width 8 height 5
click at [1061, 51] on icon at bounding box center [1062, 52] width 8 height 5
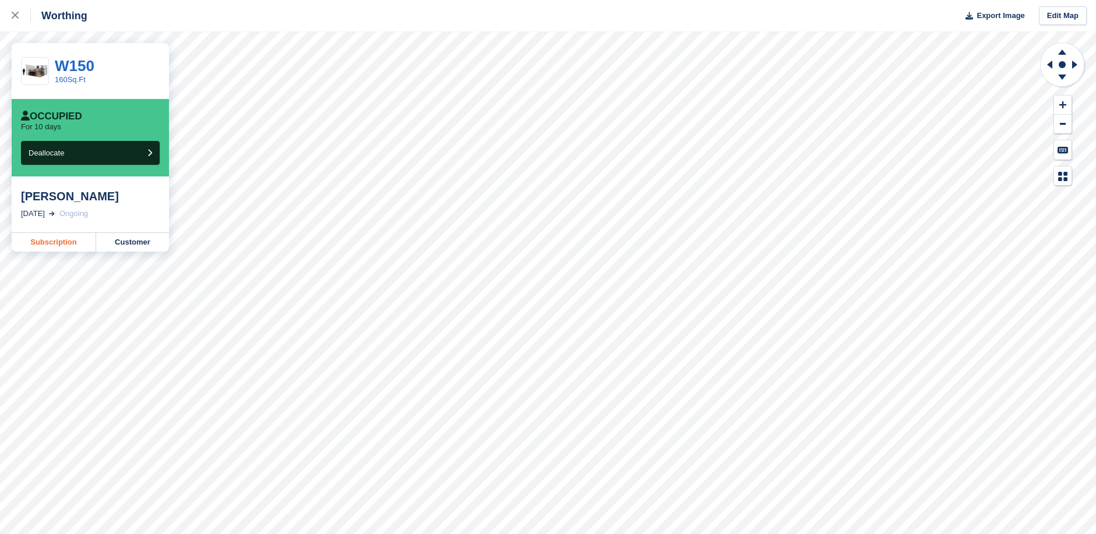
click at [47, 241] on link "Subscription" at bounding box center [54, 242] width 84 height 19
click at [41, 242] on link "Subscription" at bounding box center [54, 242] width 84 height 19
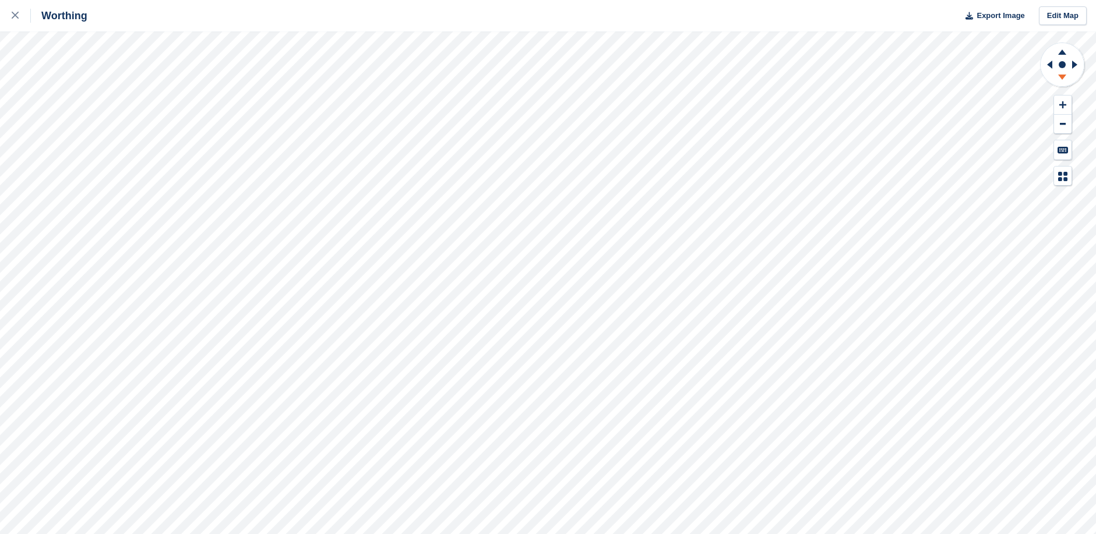
click at [1060, 76] on icon at bounding box center [1062, 77] width 8 height 5
click at [1058, 73] on icon at bounding box center [1062, 79] width 30 height 15
click at [116, 161] on div "Worthing Export Image Edit Map" at bounding box center [548, 267] width 1096 height 534
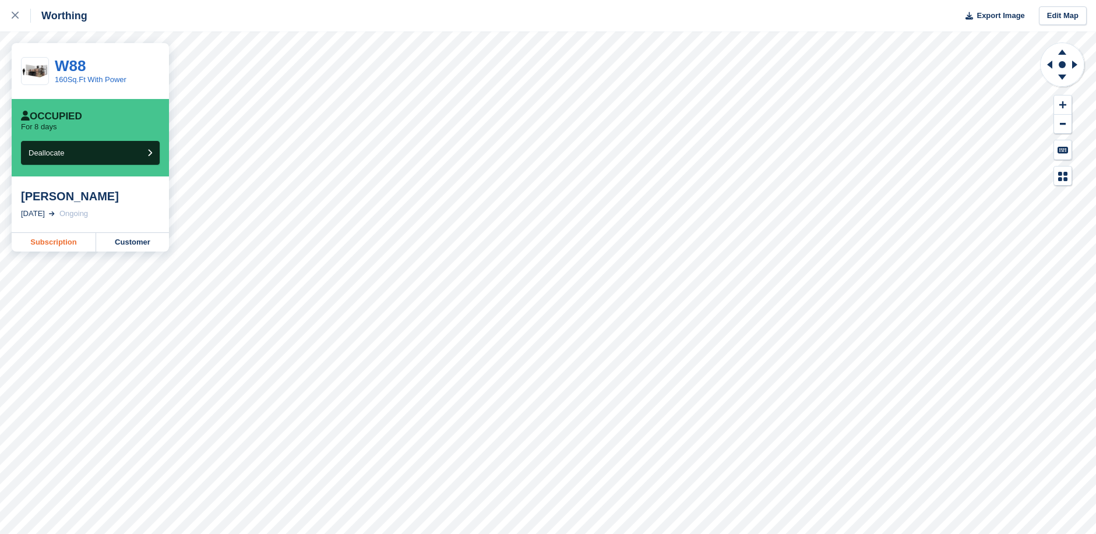
click at [38, 234] on link "Subscription" at bounding box center [54, 242] width 84 height 19
click at [54, 241] on link "Subscription" at bounding box center [54, 242] width 84 height 19
click at [38, 243] on link "Subscription" at bounding box center [54, 242] width 84 height 19
click at [49, 241] on link "Subscription" at bounding box center [54, 242] width 84 height 19
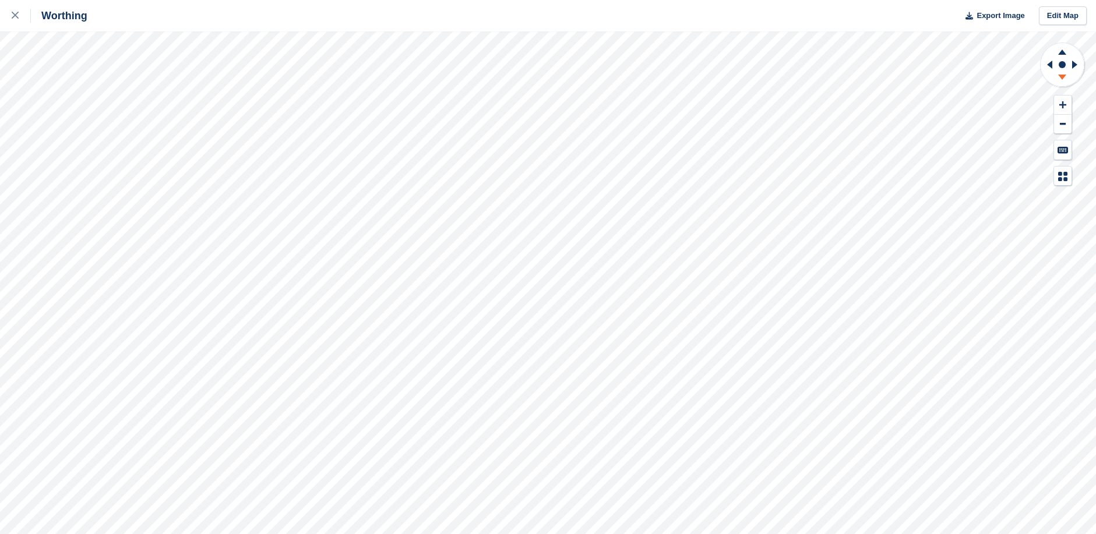
click at [1061, 76] on icon at bounding box center [1062, 77] width 8 height 5
click at [1061, 52] on icon at bounding box center [1062, 52] width 8 height 5
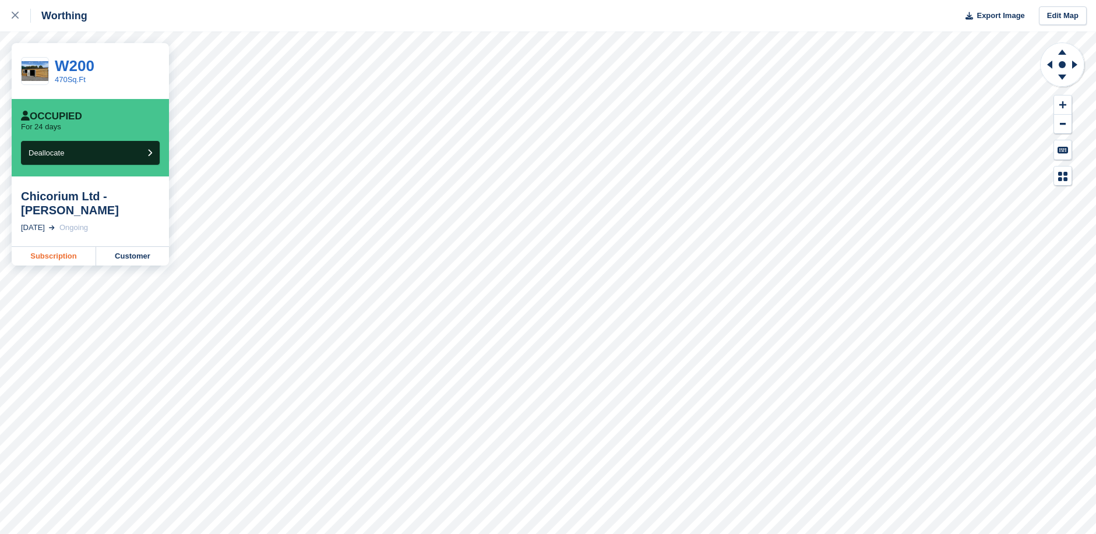
click at [42, 257] on link "Subscription" at bounding box center [54, 256] width 84 height 19
click at [41, 245] on link "Subscription" at bounding box center [54, 242] width 84 height 19
click at [50, 242] on link "Subscription" at bounding box center [54, 242] width 84 height 19
click at [46, 243] on link "Subscription" at bounding box center [54, 242] width 84 height 19
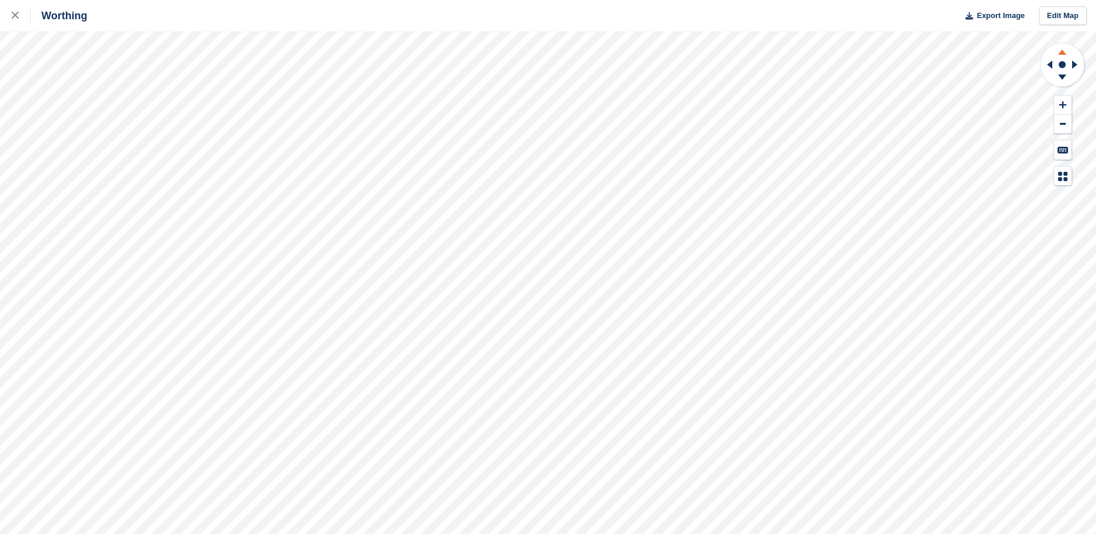
click at [1064, 51] on icon at bounding box center [1062, 50] width 30 height 15
click at [1062, 77] on icon at bounding box center [1062, 77] width 8 height 5
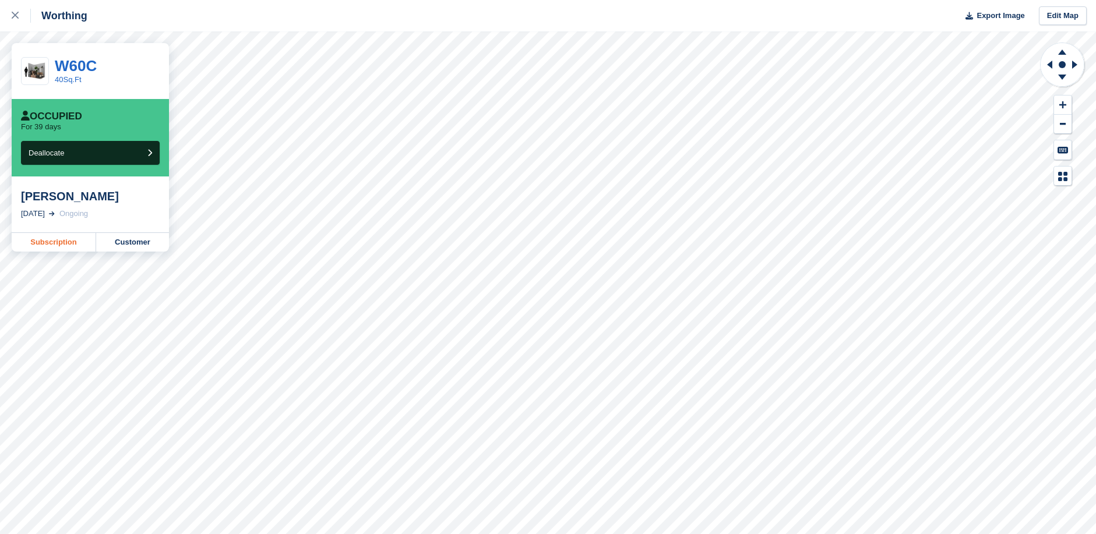
click at [46, 242] on link "Subscription" at bounding box center [54, 242] width 84 height 19
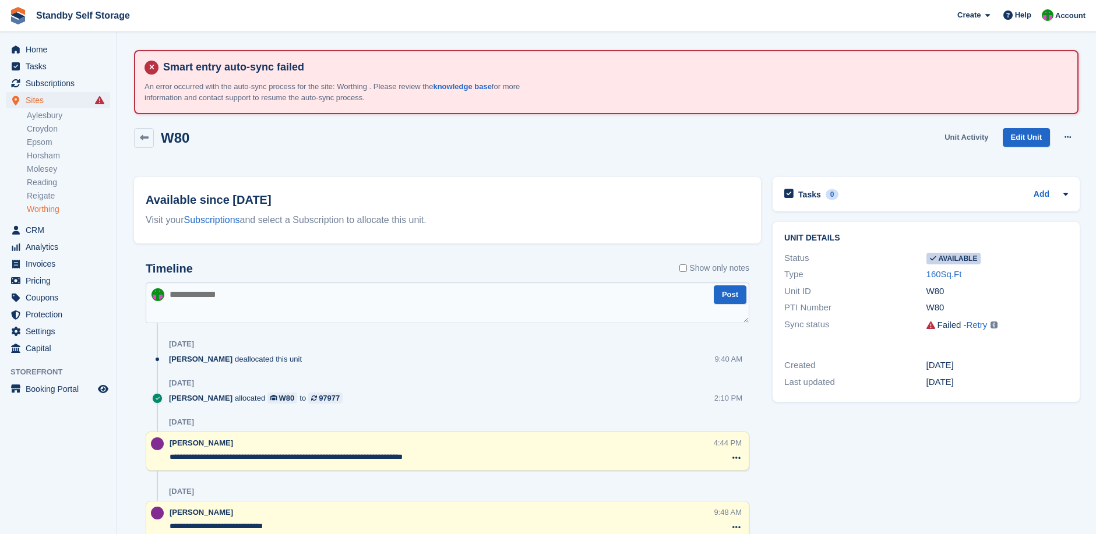
click at [970, 137] on link "Unit Activity" at bounding box center [966, 137] width 53 height 19
